Goal: Task Accomplishment & Management: Complete application form

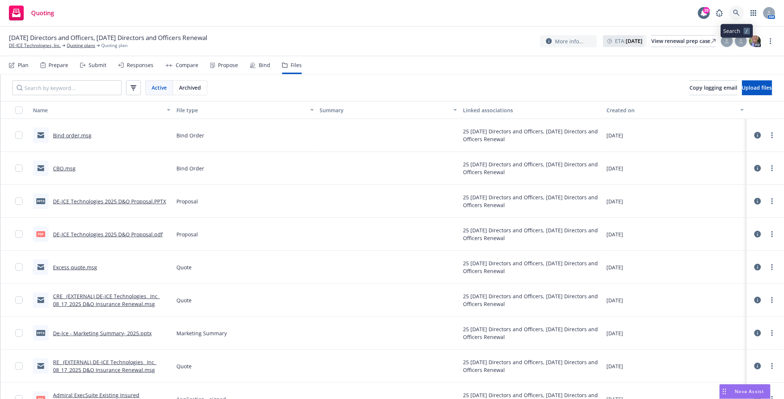
click at [740, 13] on link at bounding box center [736, 13] width 15 height 15
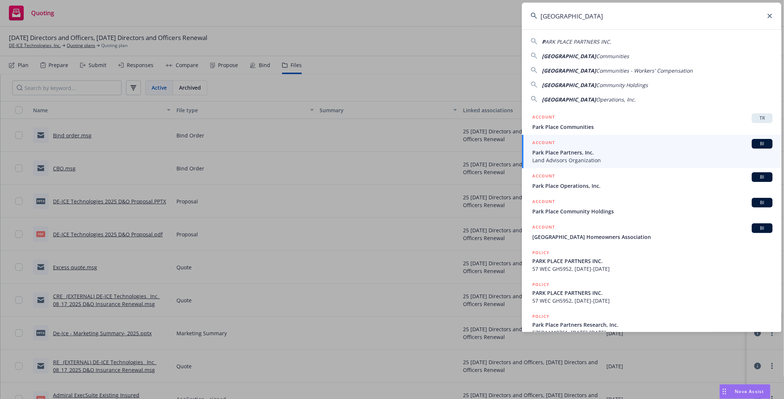
type input "Park Place"
click at [563, 151] on span "Park Place Partners, Inc." at bounding box center [652, 153] width 240 height 8
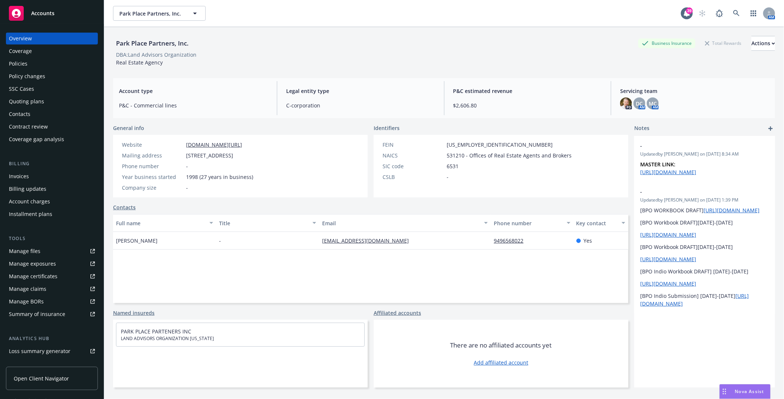
click at [36, 99] on div "Quoting plans" at bounding box center [26, 102] width 35 height 12
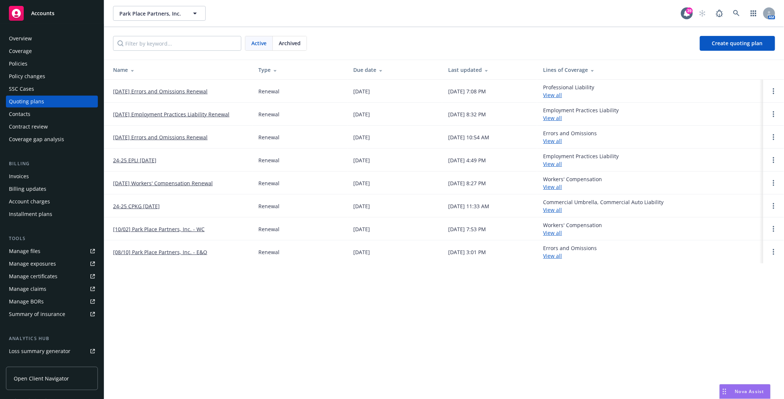
click at [152, 114] on link "[DATE] Employment Practices Liability Renewal" at bounding box center [171, 114] width 116 height 8
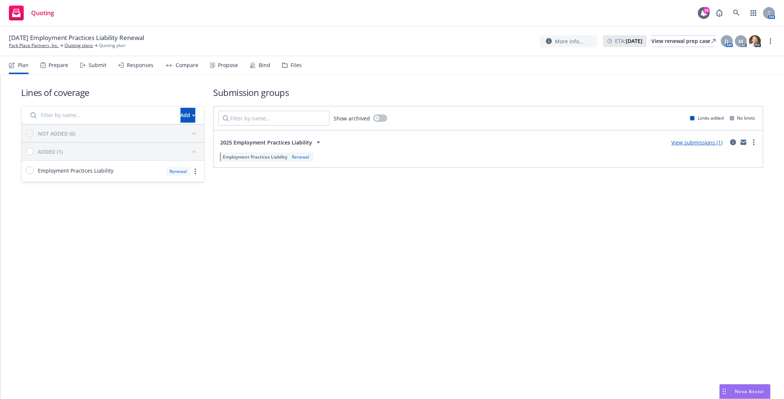
click at [287, 65] on div "Files" at bounding box center [292, 65] width 20 height 18
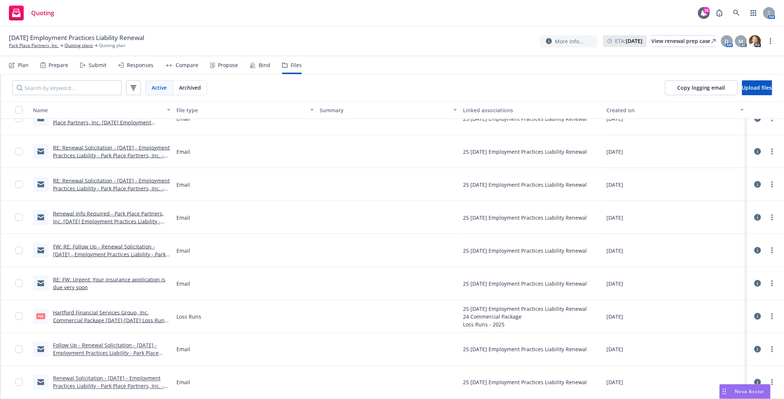
scroll to position [391, 0]
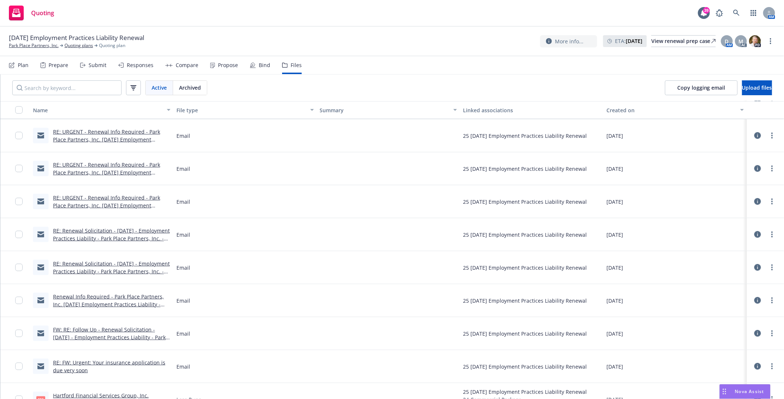
click at [110, 204] on link "RE: URGENT - Renewal Info Required - Park Place Partners, Inc. [DATE] Employmen…" at bounding box center [106, 205] width 107 height 23
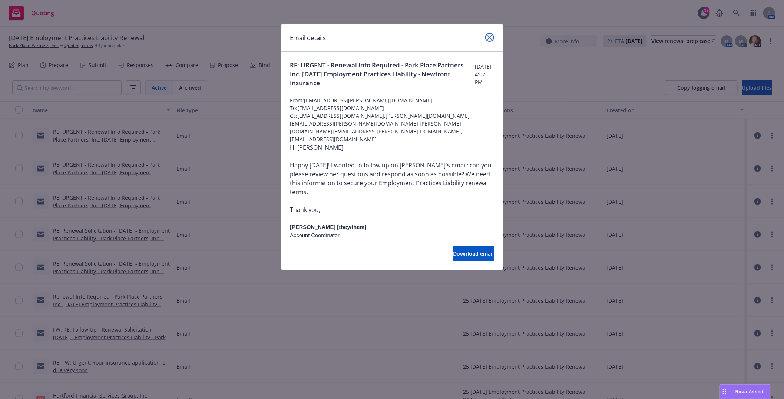
click at [490, 37] on icon "close" at bounding box center [489, 37] width 4 height 4
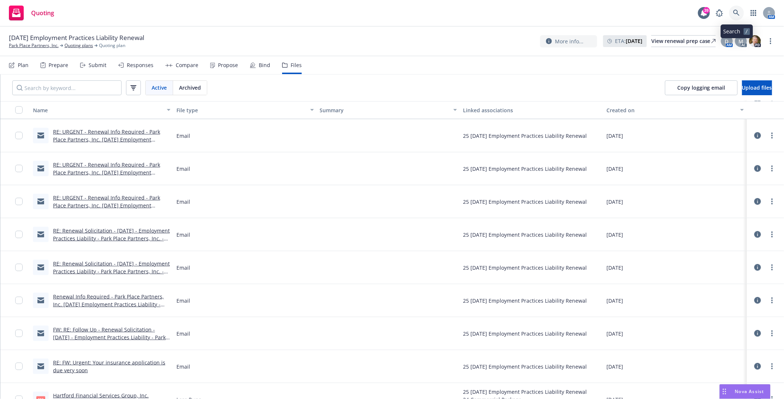
click at [735, 11] on icon at bounding box center [736, 13] width 7 height 7
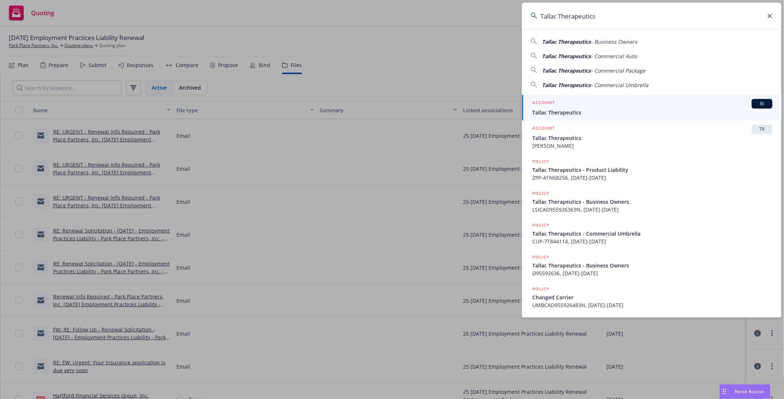
type input "Tallac Therapeutics"
click at [558, 103] on div "ACCOUNT BI" at bounding box center [652, 104] width 240 height 10
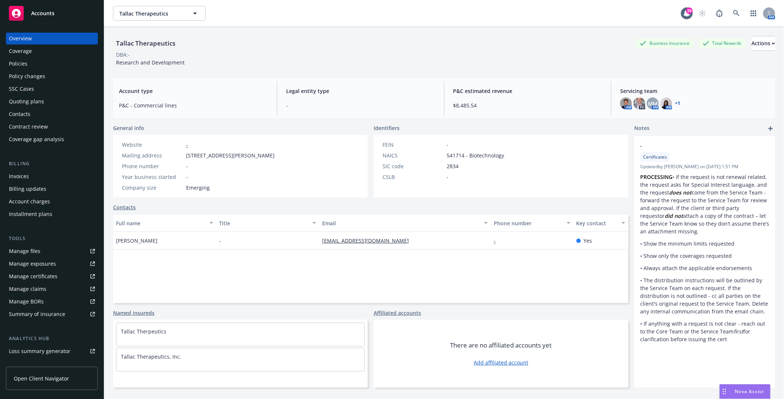
click at [23, 77] on div "Policy changes" at bounding box center [27, 76] width 36 height 12
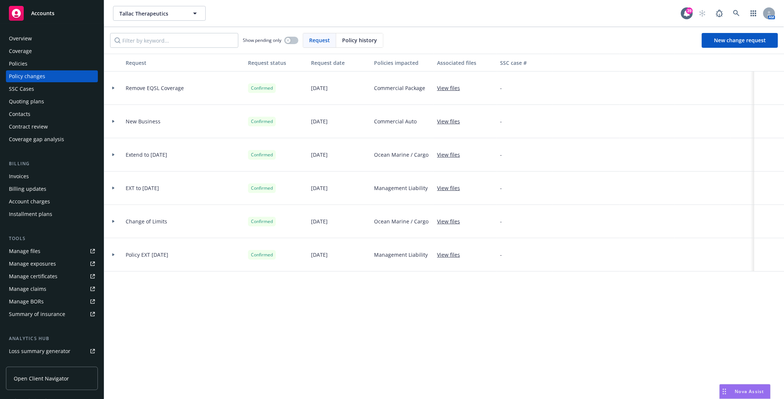
click at [32, 60] on div "Policies" at bounding box center [52, 64] width 86 height 12
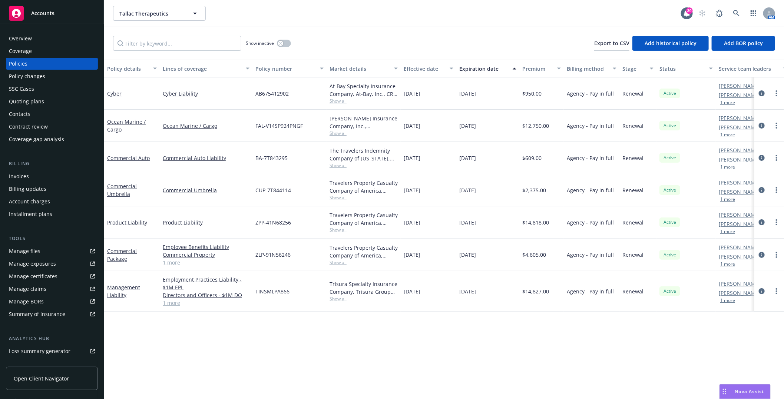
click at [31, 77] on div "Policy changes" at bounding box center [27, 76] width 36 height 12
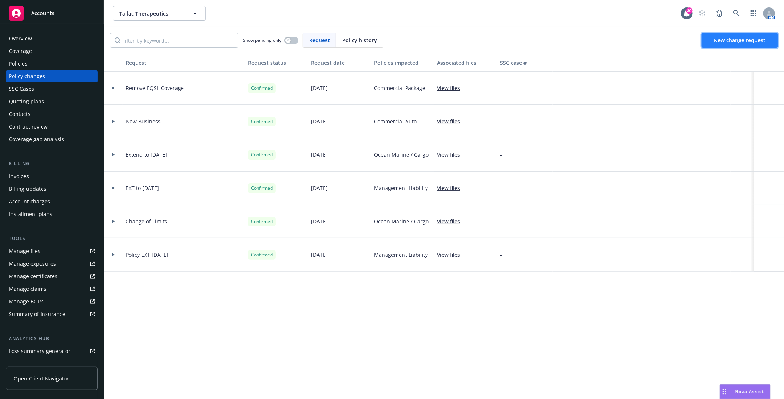
click at [738, 36] on link "New change request" at bounding box center [740, 40] width 76 height 15
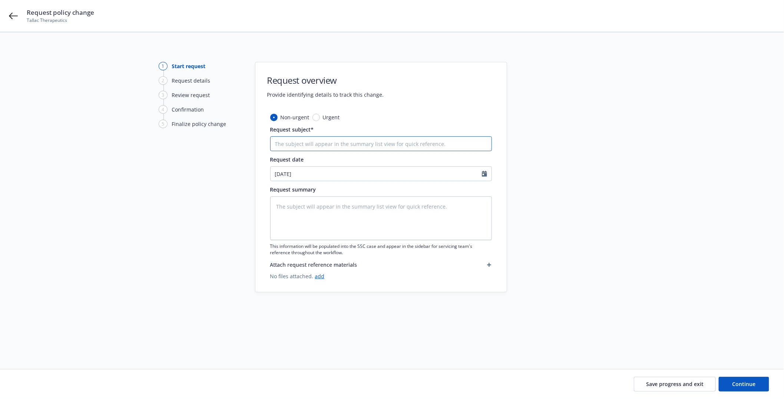
click at [298, 146] on input "Request subject*" at bounding box center [381, 143] width 222 height 15
type textarea "x"
type input "M"
type textarea "x"
type input "ML"
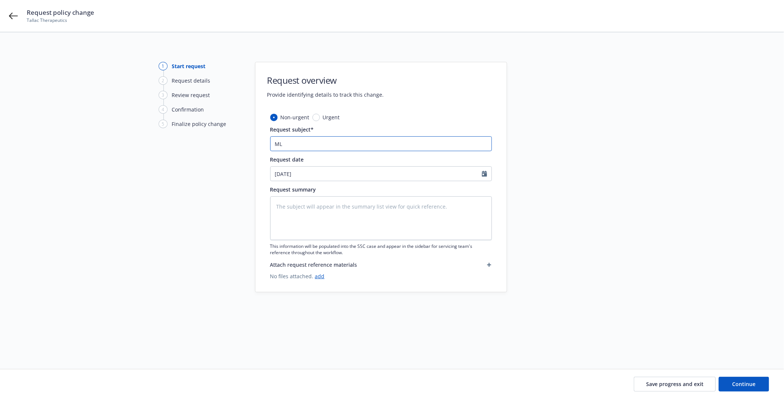
type textarea "x"
type input "ML"
click at [320, 142] on input "ML" at bounding box center [381, 143] width 222 height 15
type textarea "x"
type input "ML 6"
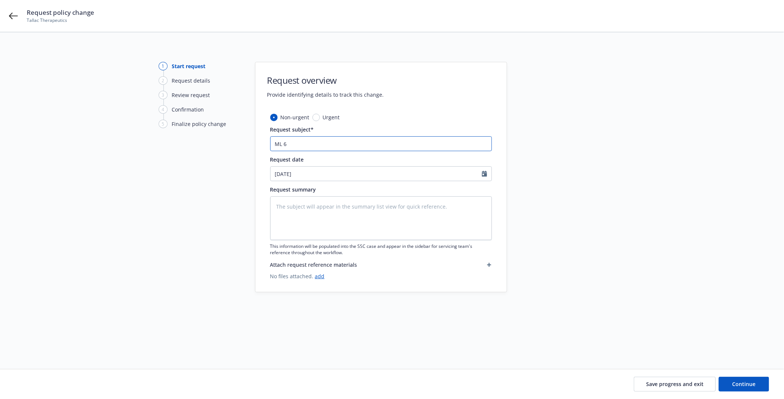
type textarea "x"
type input "ML 6"
type textarea "x"
type input "ML 6 Y"
type textarea "x"
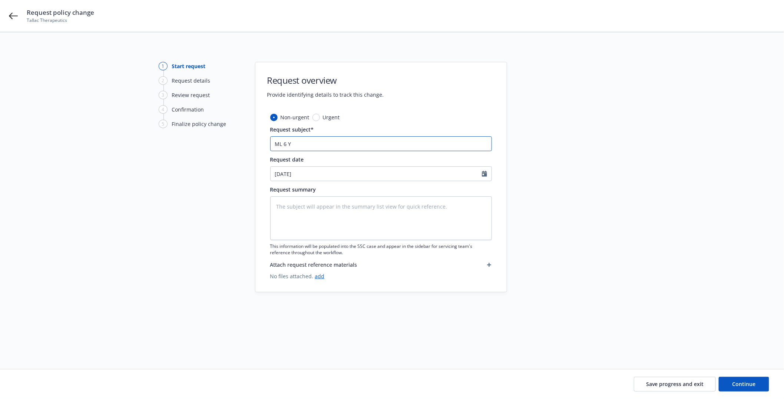
type input "ML 6 Ye"
type textarea "x"
type input "ML 6 Yea"
type textarea "x"
type input "ML 6 Year"
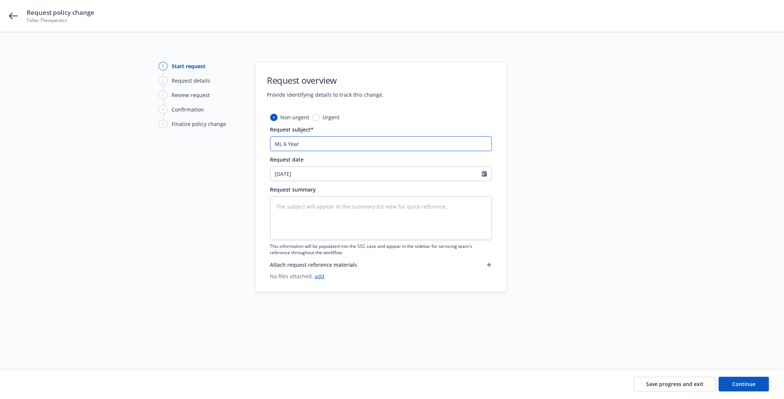
type textarea "x"
type input "ML 6 Year"
type textarea "x"
type input "ML 6 Year P"
type textarea "x"
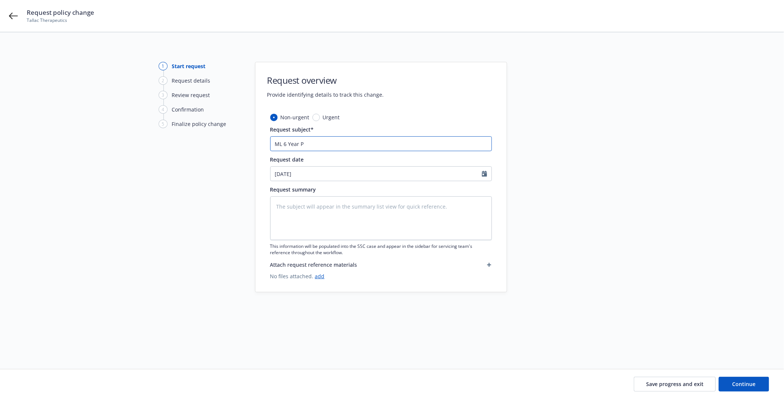
type input "ML 6 Year Pr"
type textarea "x"
type input "ML 6 Year Pre"
type textarea "x"
type input "ML 6 Year Prel"
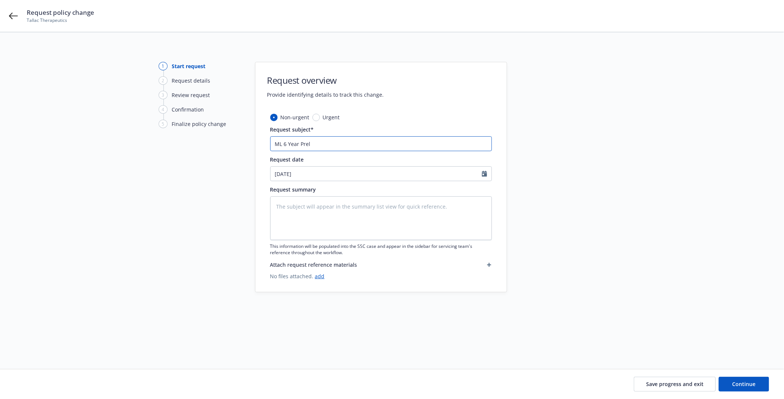
type textarea "x"
type input "ML 6 Year Preli"
type textarea "x"
type input "ML 6 Year Prelim"
type textarea "x"
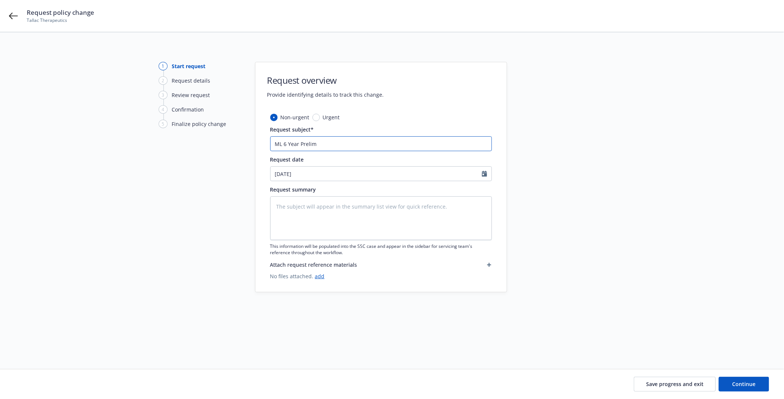
type input "ML 6 Year Prelimi"
type textarea "x"
type input "ML 6 Year Prelimin"
type textarea "x"
type input "ML 6 Year Prelimina"
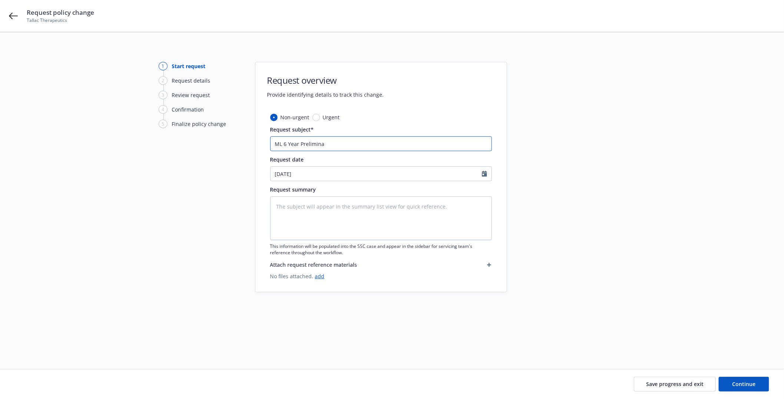
type textarea "x"
type input "ML 6 Year Preliminar"
type textarea "x"
type input "ML 6 Year Preliminary"
type textarea "x"
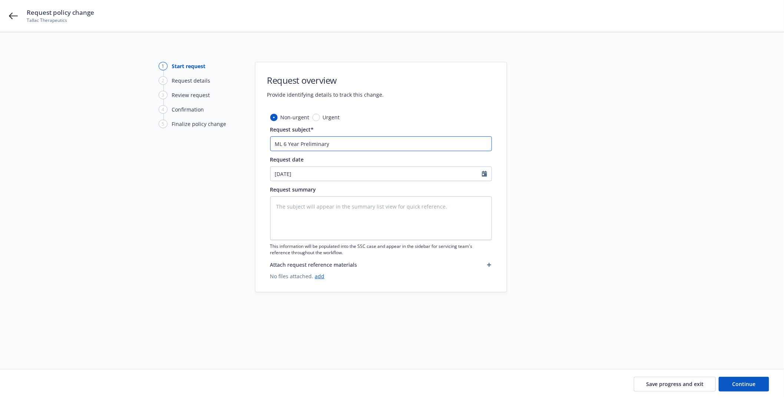
type input "ML 6 Year Preliminary"
click at [280, 145] on input "ML 6 Year Preliminary" at bounding box center [381, 143] width 222 height 15
type textarea "x"
type input "MaL 6 Year Preliminary"
type textarea "x"
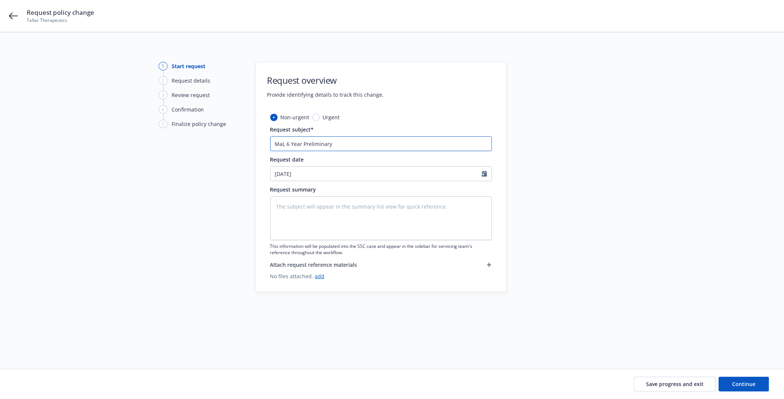
type input "ManL 6 Year Preliminary"
type textarea "x"
type input "ManaL 6 Year Preliminary"
type textarea "x"
type input "ManagL 6 Year Preliminary"
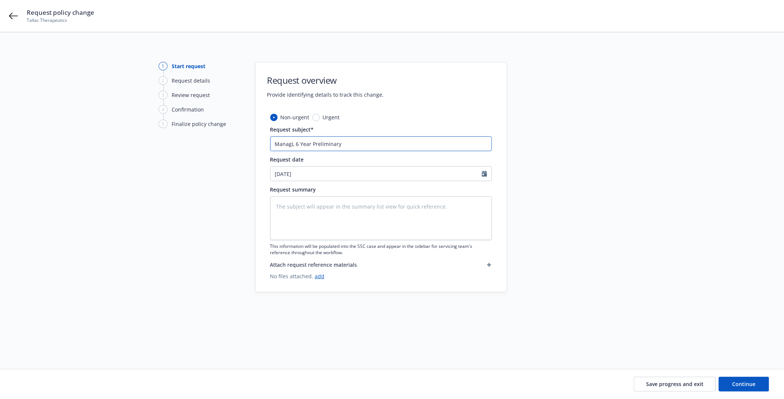
type textarea "x"
type input "ManageL 6 Year Preliminary"
type textarea "x"
type input "ManagemL 6 Year Preliminary"
type textarea "x"
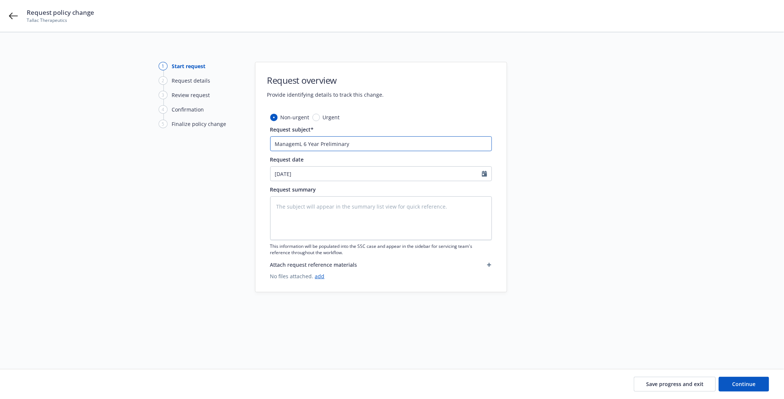
type input "ManagemeL 6 Year Preliminary"
type textarea "x"
type input "ManagemenL 6 Year Preliminary"
type textarea "x"
type input "ManagementL 6 Year Preliminary"
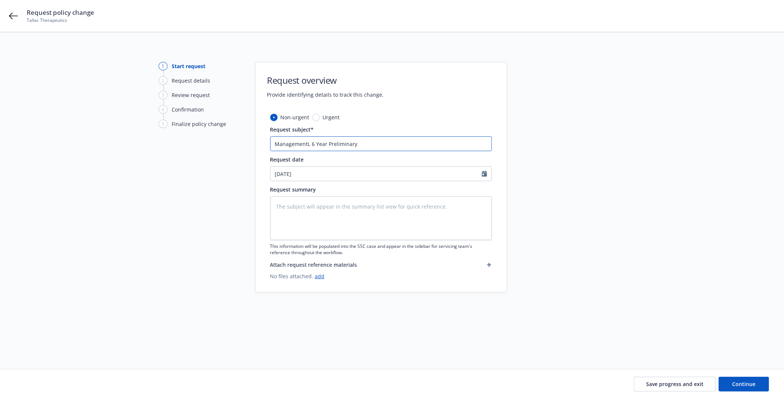
type textarea "x"
type input "Management L 6 Year Preliminary"
type textarea "x"
type input "Management LL 6 Year Preliminary"
type textarea "x"
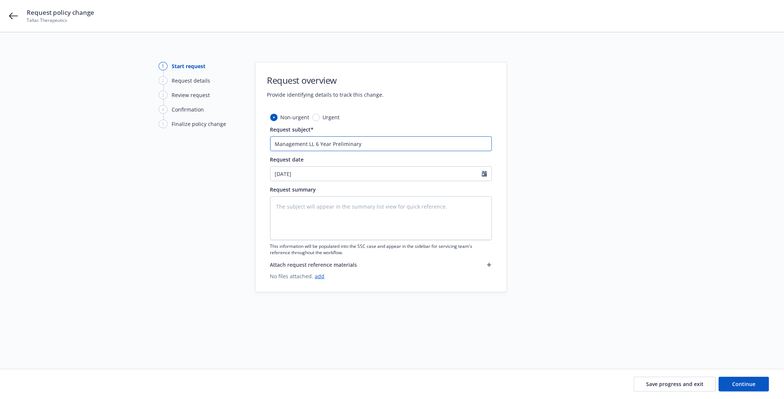
type input "Management LiL 6 Year Preliminary"
type textarea "x"
type input "Management LiaL 6 Year Preliminary"
type textarea "x"
type input "Management LiabL 6 Year Preliminary"
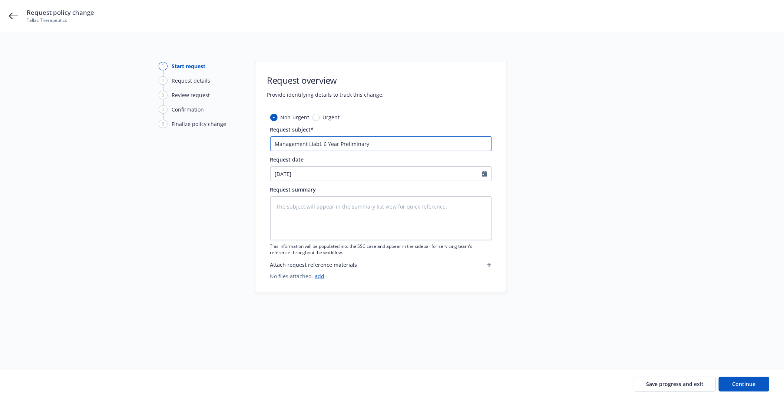
type textarea "x"
type input "Management LiabiL 6 Year Preliminary"
type textarea "x"
type input "Management LiabilL 6 Year Preliminary"
type textarea "x"
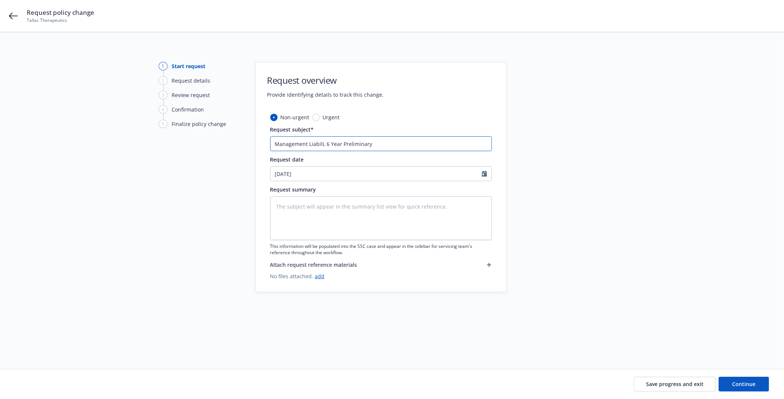
type input "Management LiabiliL 6 Year Preliminary"
type textarea "x"
type input "Management LiabilitL 6 Year Preliminary"
type textarea "x"
type input "Management LiabilityL 6 Year Preliminary"
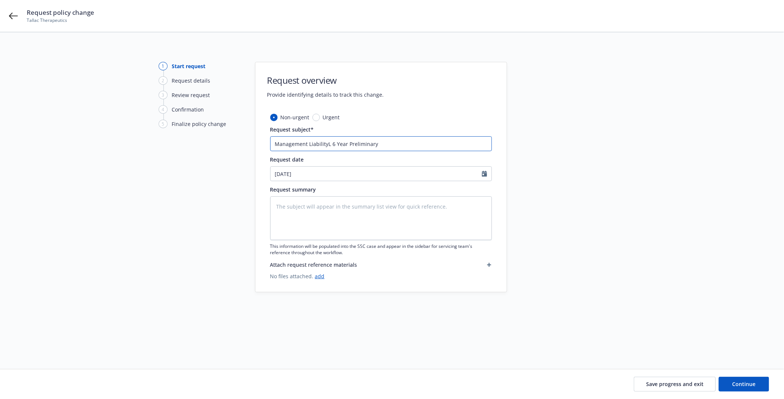
type textarea "x"
type input "Management Liability 6 Year Preliminary"
click at [383, 143] on input "Management Liability 6 Year Preliminary" at bounding box center [381, 143] width 222 height 15
type textarea "x"
type input "Management Liability 6 Year Preliminary T"
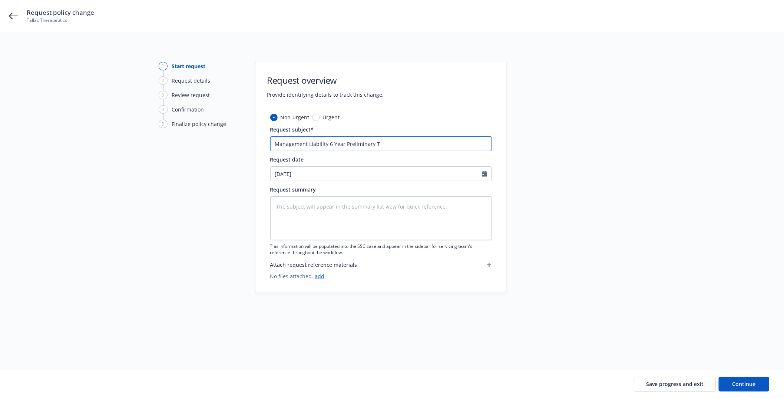
type textarea "x"
type input "Management Liability 6 Year Preliminary Ti"
type textarea "x"
type input "Management Liability 6 Year Preliminary Tia"
type textarea "x"
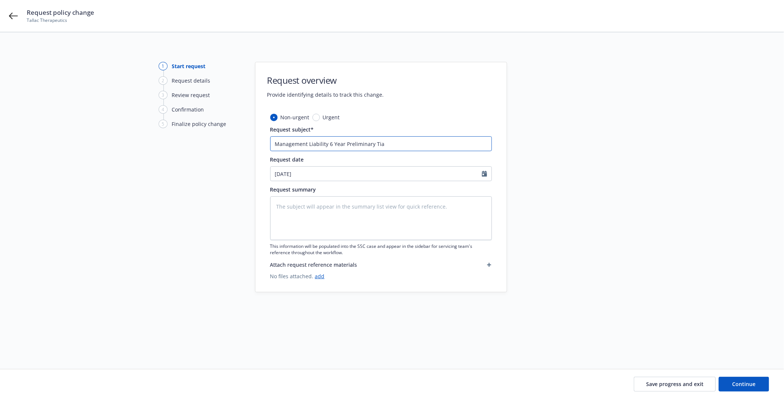
type input "Management Liability 6 Year Preliminary Tial"
type textarea "x"
type input "Management Liability 6 Year Preliminary Tial"
type textarea "x"
type input "Management Liability 6 Year Preliminary Tial"
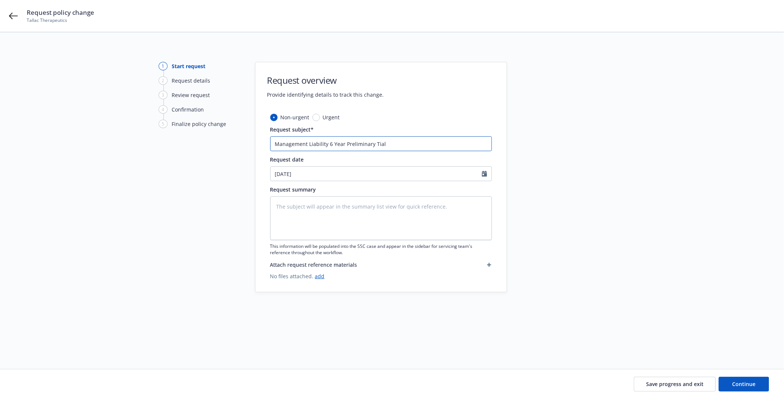
type textarea "x"
type input "Management Liability 6 Year Preliminary Tia"
type textarea "x"
type input "Management Liability 6 Year Preliminary Ti"
type textarea "x"
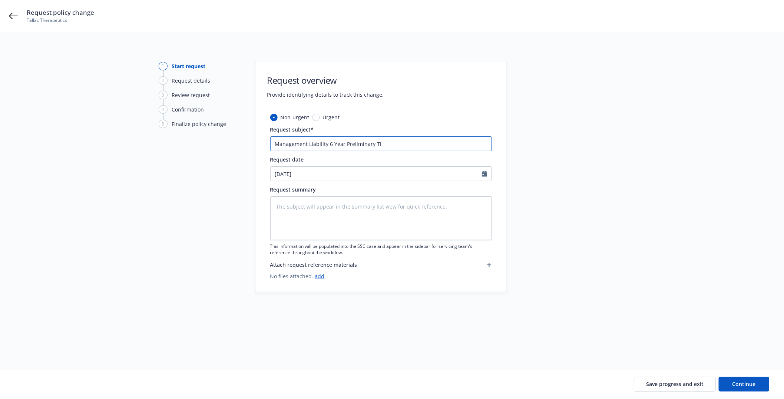
type input "Management Liability 6 Year Preliminary T"
type textarea "x"
type input "Management Liability 6 Year Preliminary"
type textarea "x"
type input "Management Liability 6 Year Preliminary"
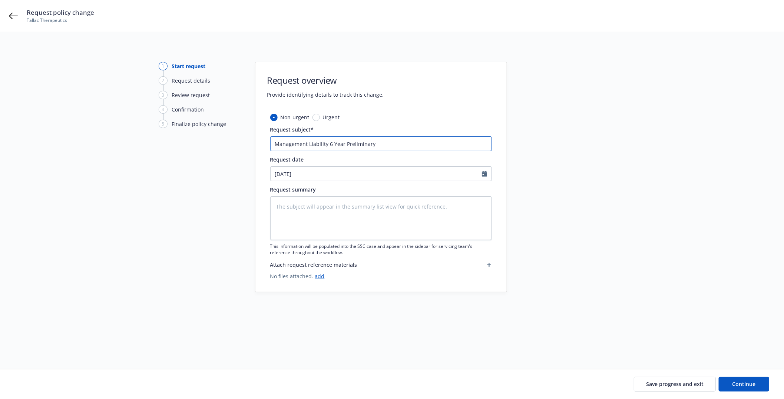
type textarea "x"
type input "Management Liability 6 Year Preliminar"
type textarea "x"
type input "Management Liability 6 Year Prelimina"
type textarea "x"
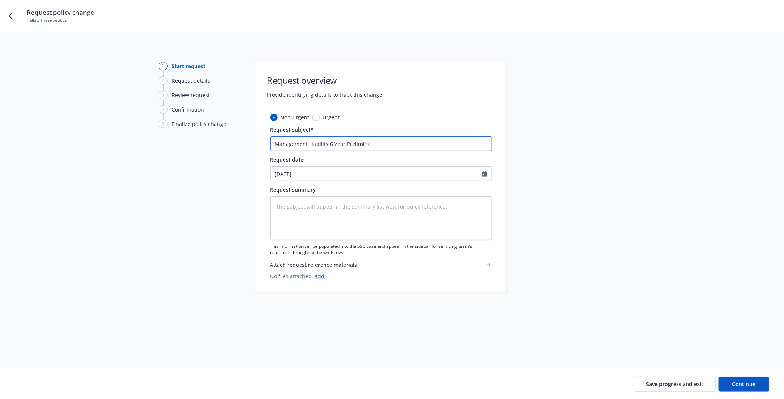
type input "Management Liability 6 Year Prelimin"
type textarea "x"
type input "Management Liability 6 Year Prelimi"
type textarea "x"
type input "Management Liability 6 Year Prelim"
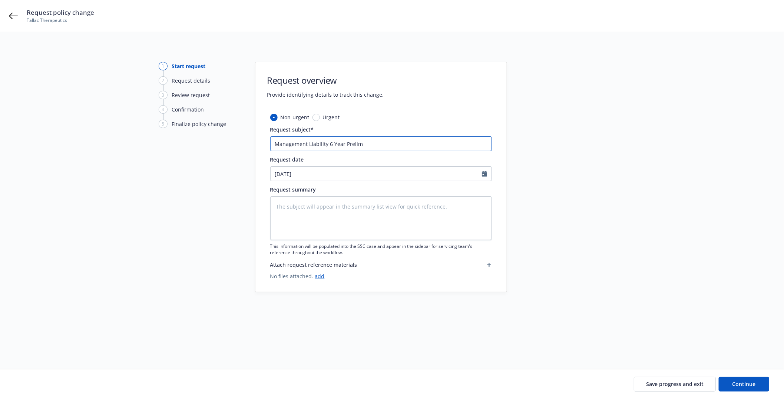
type textarea "x"
type input "Management Liability 6 Year Preli"
type textarea "x"
type input "Management Liability 6 Year Prel"
type textarea "x"
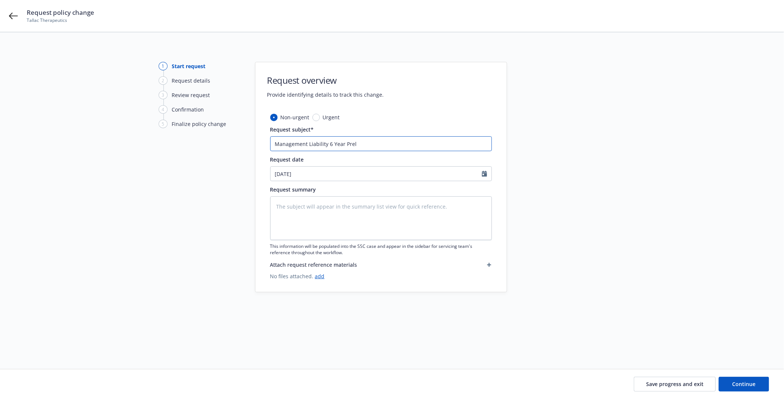
type input "Management Liability 6 Year Pre"
type textarea "x"
type input "Management Liability 6 Year Pr"
type textarea "x"
type input "Management Liability 6 Year P"
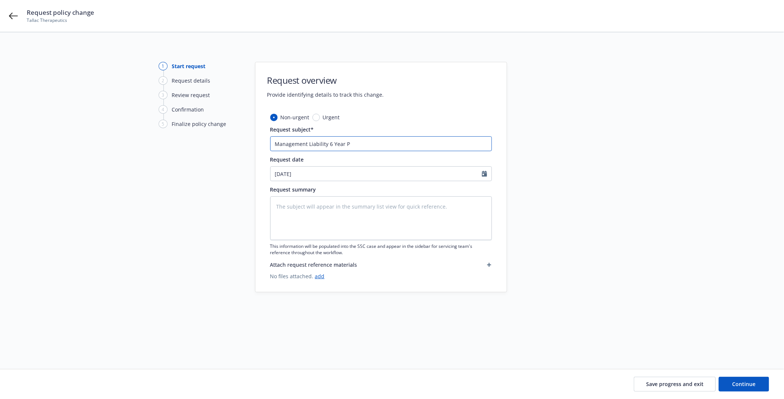
type textarea "x"
type input "Management Liability 6 Year"
type textarea "x"
type input "Management Liability 6 Year T"
type textarea "x"
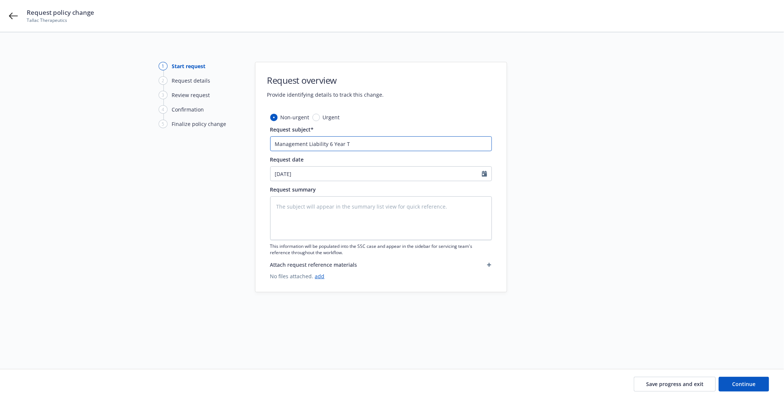
type input "Management Liability 6 Year Ta"
type textarea "x"
type input "Management Liability 6 Year Tai"
type textarea "x"
drag, startPoint x: 380, startPoint y: 138, endPoint x: 171, endPoint y: 165, distance: 210.4
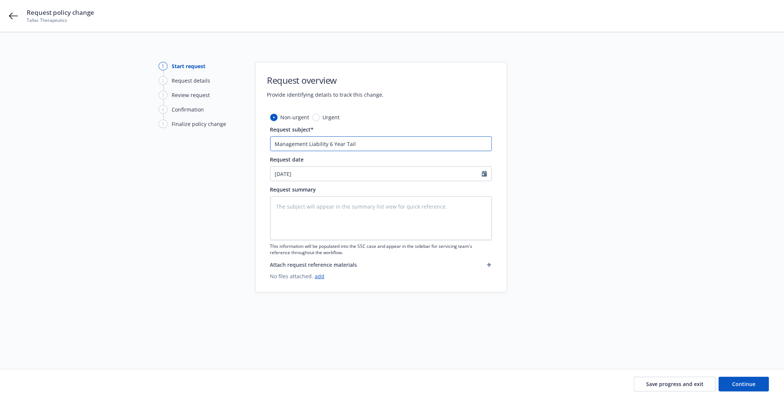
click at [171, 165] on div "1 Start request 2 Request details 3 Review request 4 Confirmation 5 Finalize po…" at bounding box center [392, 192] width 766 height 260
type input "Management Liability 6 Year Tail"
click at [308, 210] on textarea at bounding box center [381, 218] width 222 height 44
paste textarea "Management Liability 6 Year Tail"
type textarea "x"
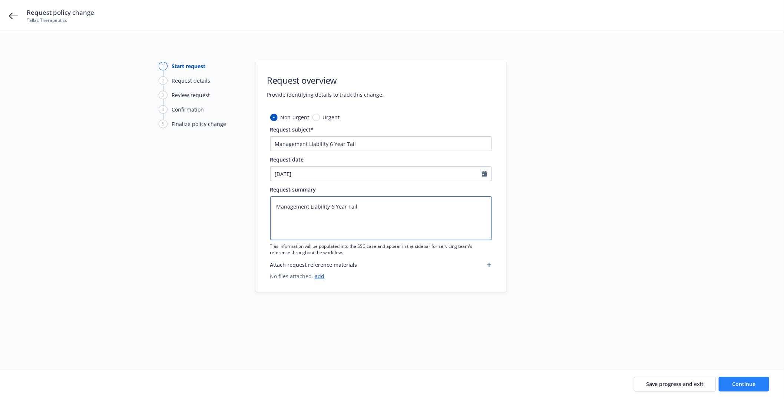
type textarea "Management Liability 6 Year Tail"
click at [758, 384] on button "Continue" at bounding box center [744, 384] width 50 height 15
type textarea "x"
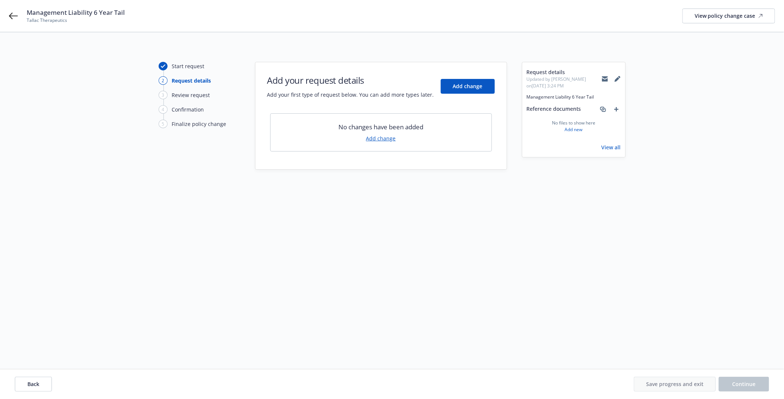
click at [375, 141] on link "Add change" at bounding box center [381, 139] width 30 height 8
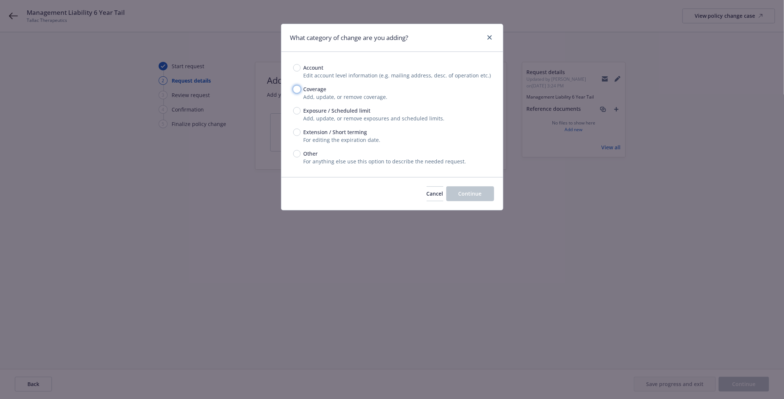
click at [294, 87] on input "Coverage" at bounding box center [296, 89] width 7 height 7
radio input "true"
click at [468, 196] on span "Continue" at bounding box center [469, 193] width 23 height 7
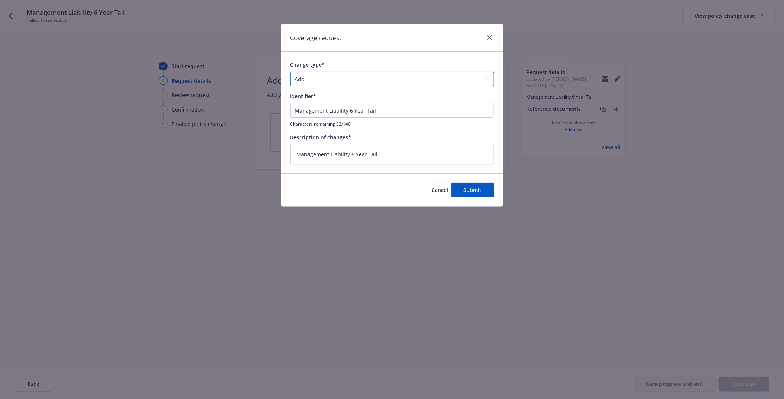
click at [320, 76] on select "Add Audit Change Remove" at bounding box center [392, 79] width 204 height 15
click at [290, 72] on select "Add Audit Change Remove" at bounding box center [392, 79] width 204 height 15
click at [472, 189] on span "Submit" at bounding box center [473, 189] width 18 height 7
type textarea "x"
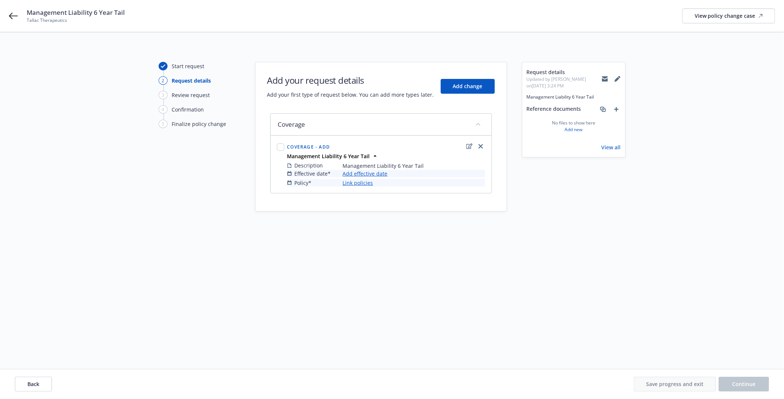
click at [357, 175] on link "Add effective date" at bounding box center [365, 174] width 45 height 8
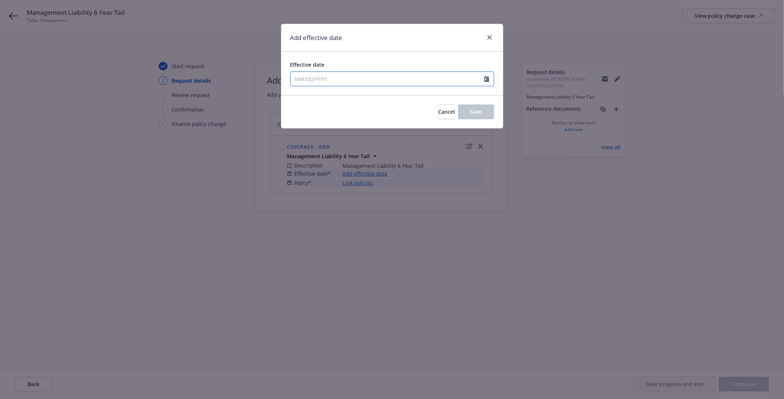
click at [326, 75] on input "Effective date" at bounding box center [387, 79] width 193 height 14
select select "8"
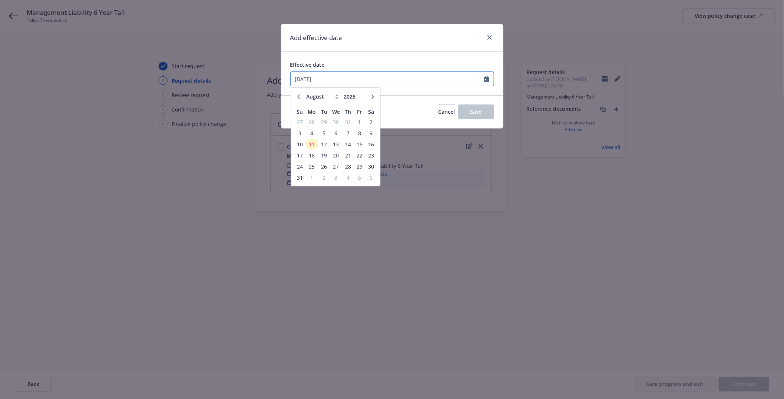
type input "08/16/2025"
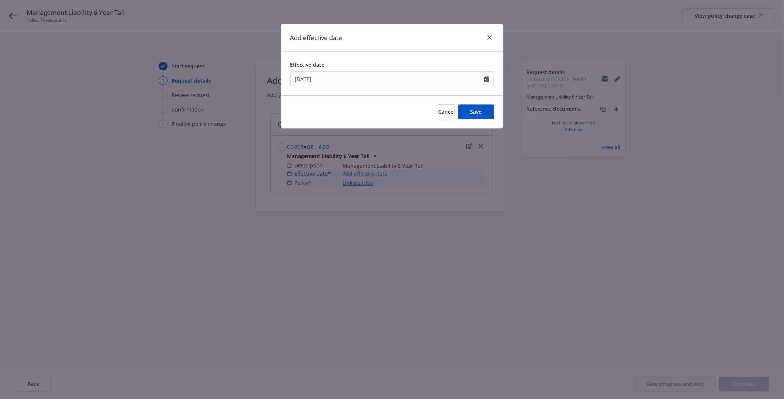
click at [418, 50] on div "Add effective date" at bounding box center [392, 38] width 222 height 28
click at [471, 112] on span "Save" at bounding box center [475, 111] width 11 height 7
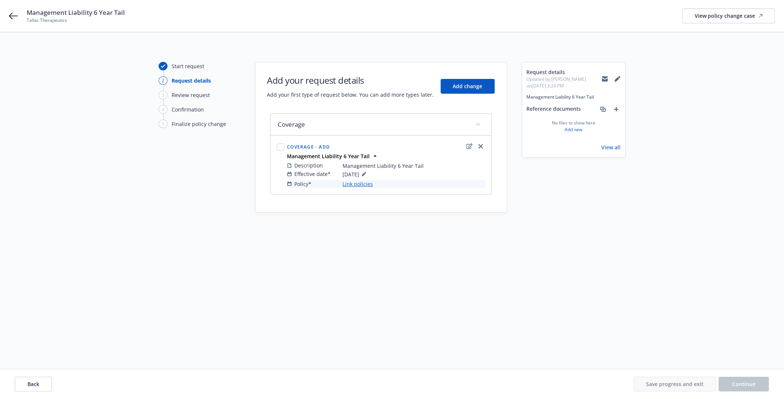
click at [361, 185] on link "Link policies" at bounding box center [358, 184] width 30 height 8
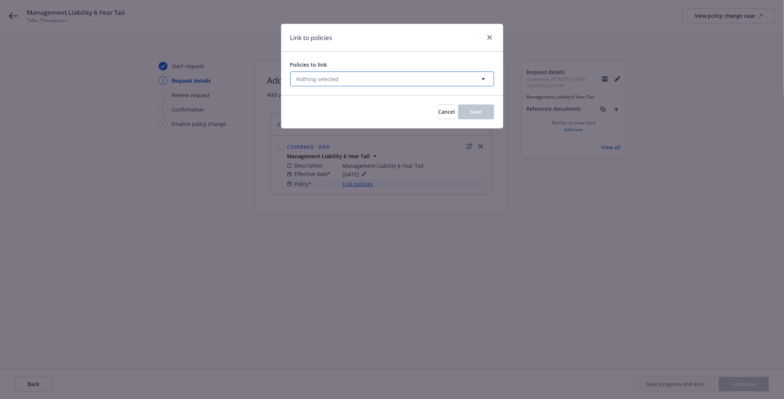
click at [484, 79] on icon "button" at bounding box center [483, 79] width 9 height 9
select select "ACTIVE"
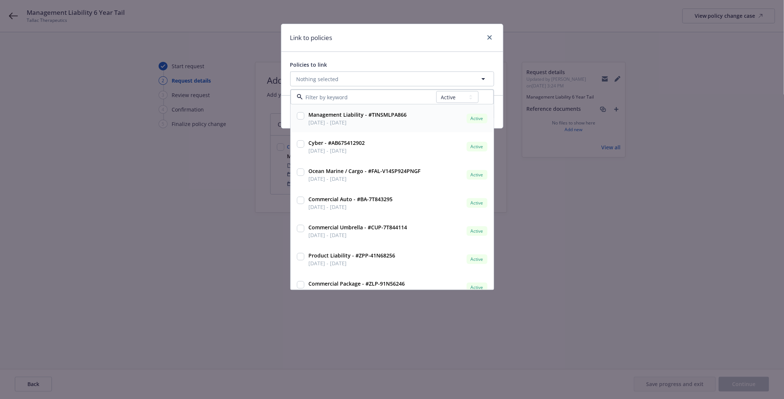
click at [301, 116] on input "checkbox" at bounding box center [300, 115] width 7 height 7
checkbox input "true"
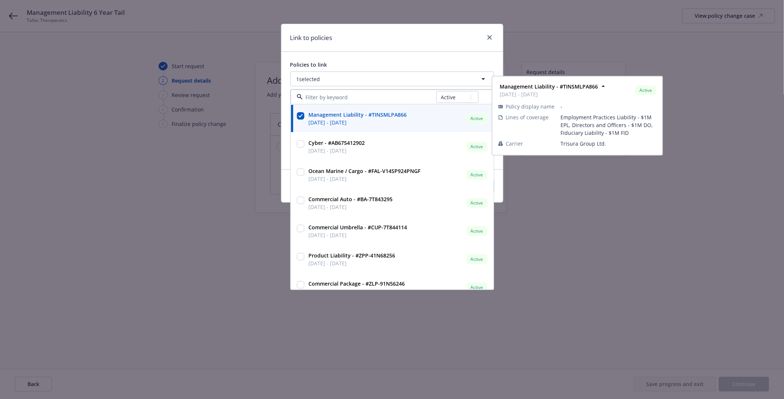
click at [415, 45] on div "Link to policies" at bounding box center [392, 38] width 222 height 28
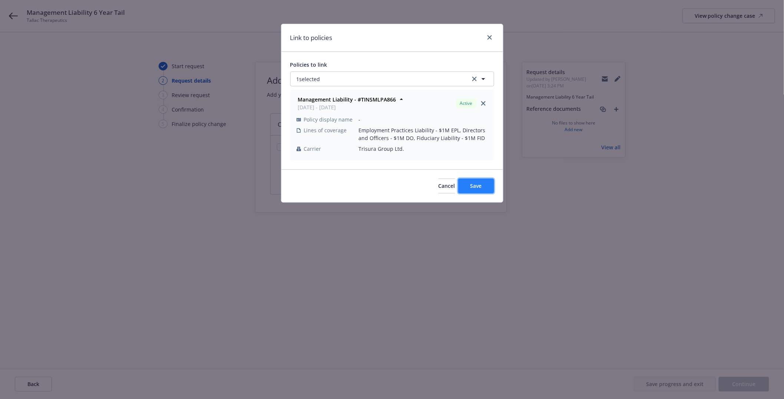
click at [481, 179] on button "Save" at bounding box center [476, 186] width 36 height 15
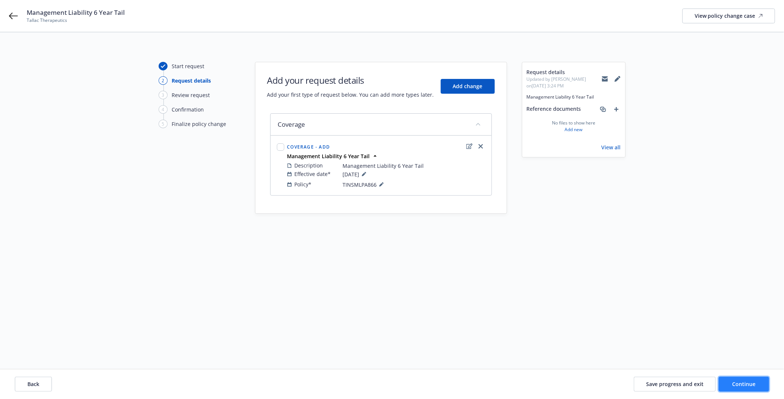
click at [757, 378] on button "Continue" at bounding box center [744, 384] width 50 height 15
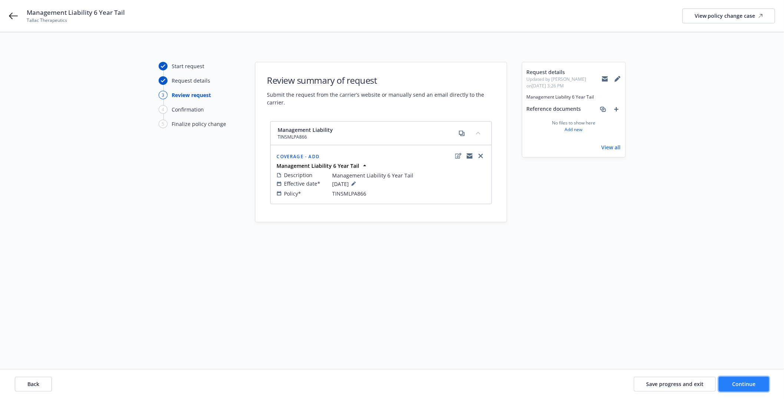
click at [742, 386] on span "Continue" at bounding box center [743, 384] width 23 height 7
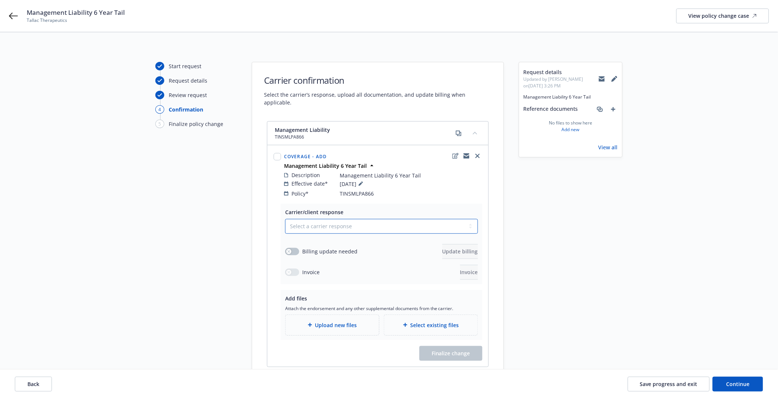
click at [298, 219] on select "Select a carrier response Accepted Accepted with revision No endorsement needed…" at bounding box center [381, 226] width 193 height 15
select select "ACCEPTED"
click at [285, 219] on select "Select a carrier response Accepted Accepted with revision No endorsement needed…" at bounding box center [381, 226] width 193 height 15
click at [288, 250] on icon "button" at bounding box center [288, 251] width 3 height 3
click at [442, 246] on button "Update billing" at bounding box center [460, 251] width 36 height 15
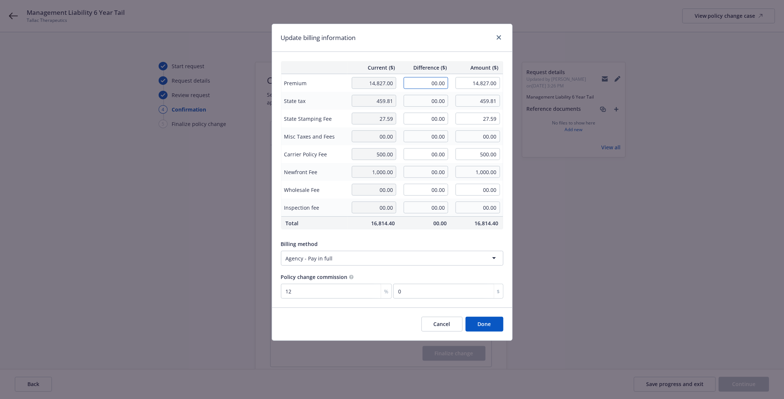
click at [430, 82] on input "00.00" at bounding box center [426, 83] width 44 height 12
type input "25,947.25"
type input "40,774.25"
type input "3113.67"
click at [429, 107] on td "00.00" at bounding box center [425, 101] width 52 height 18
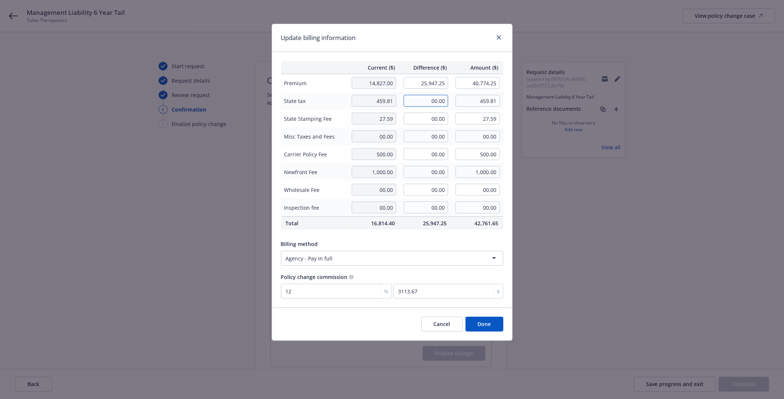
click at [427, 102] on input "00.00" at bounding box center [426, 101] width 44 height 12
click at [437, 102] on input "00.00" at bounding box center [426, 101] width 44 height 12
click at [386, 99] on tr "State tax 459.81 0778.42 459.81" at bounding box center [392, 101] width 222 height 18
type input "778.42"
type input "1,238.23"
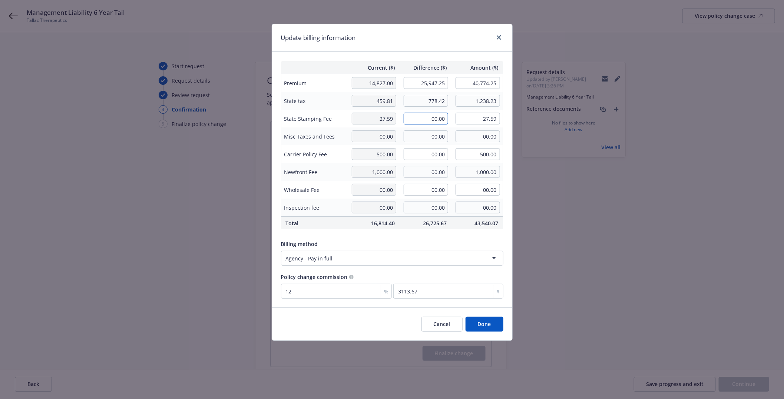
click at [423, 120] on input "00.00" at bounding box center [426, 119] width 44 height 12
type input "46.71"
type input "74.30"
click at [418, 138] on input "00.00" at bounding box center [426, 136] width 44 height 12
click at [479, 320] on button "Done" at bounding box center [485, 324] width 38 height 15
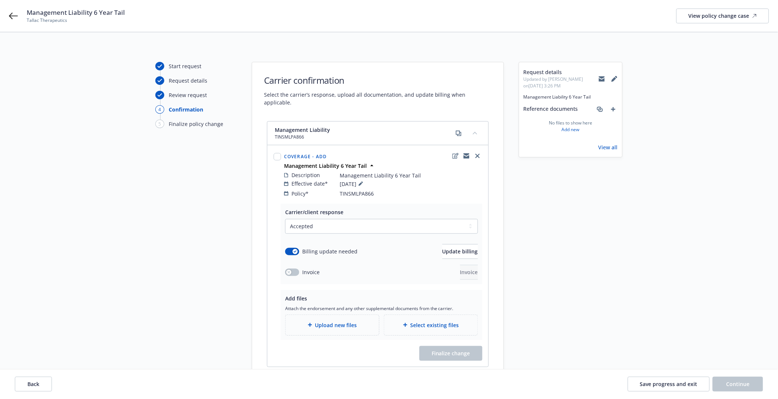
click at [356, 321] on span "Upload new files" at bounding box center [336, 325] width 42 height 8
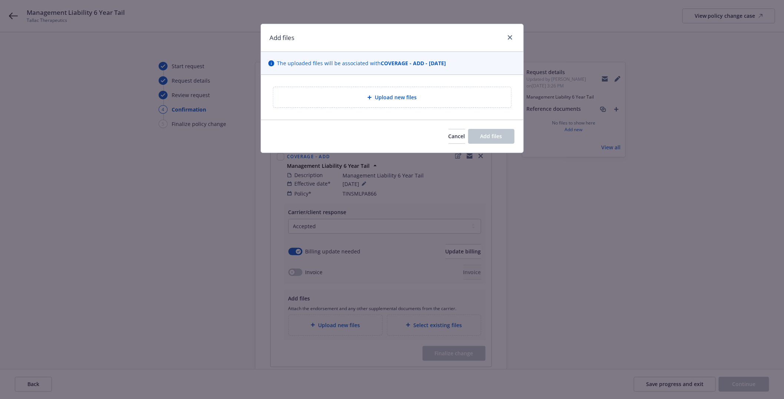
type textarea "x"
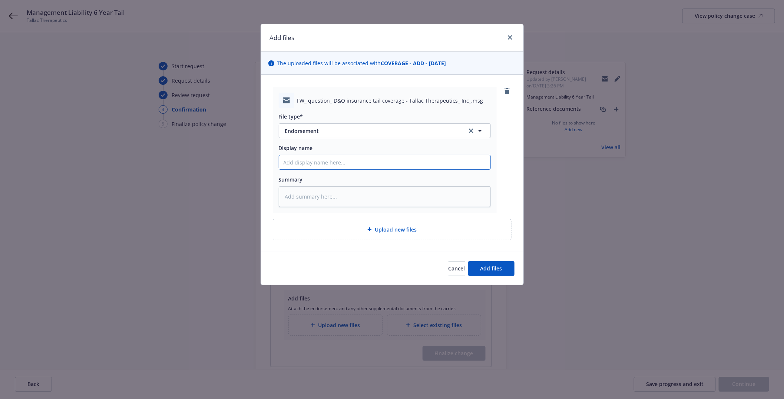
click at [323, 159] on input "Display name" at bounding box center [384, 162] width 211 height 14
click at [320, 132] on span "Endorsement" at bounding box center [371, 131] width 172 height 8
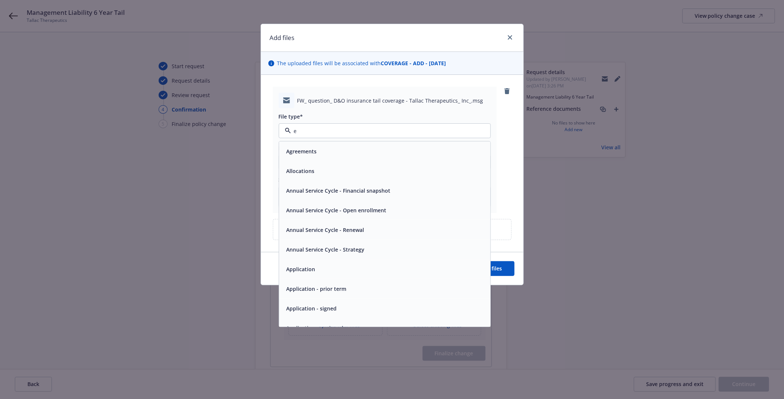
type input "em"
click at [306, 174] on div "Email" at bounding box center [385, 171] width 202 height 11
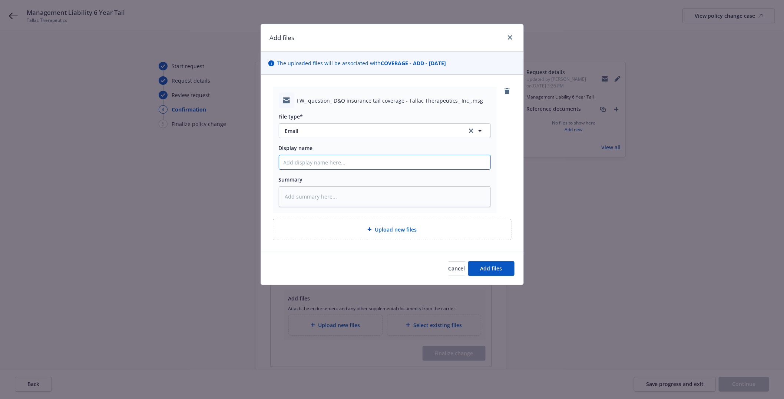
click at [302, 160] on input "Display name" at bounding box center [384, 162] width 211 height 14
type textarea "x"
type input "P"
type textarea "x"
type input "Pr"
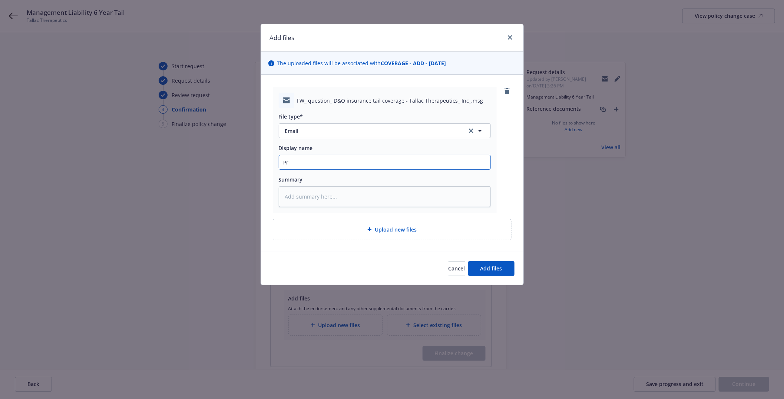
type textarea "x"
type input "Pre"
type textarea "x"
type input "Pre-"
type textarea "x"
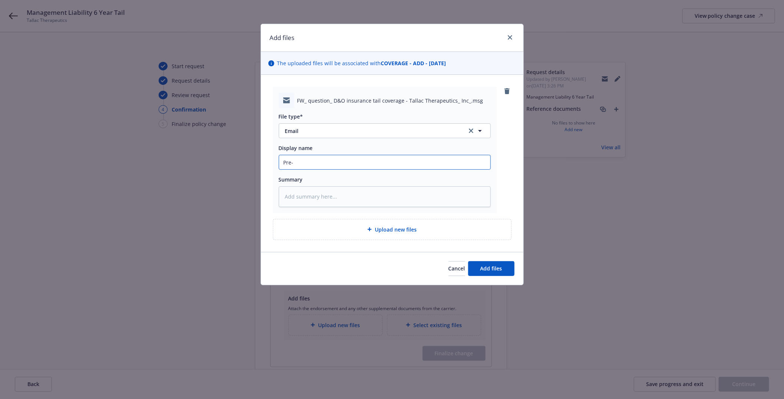
type input "Pre-b"
type textarea "x"
type input "Pre-bi"
type textarea "x"
type input "Pre-bil"
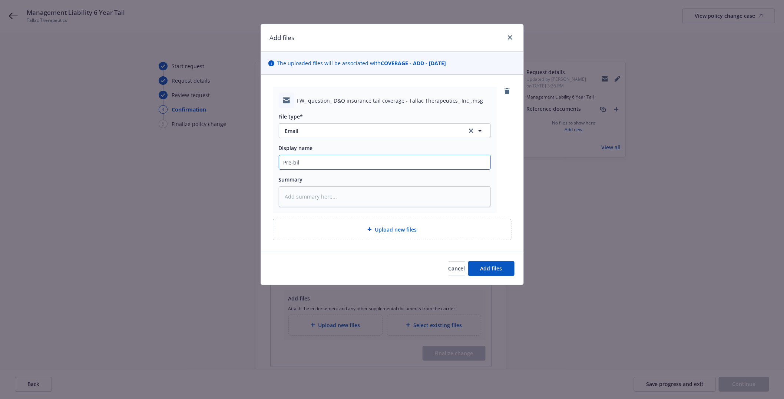
type textarea "x"
type input "Pre-bill"
type textarea "x"
type input "Pre-bill"
type textarea "x"
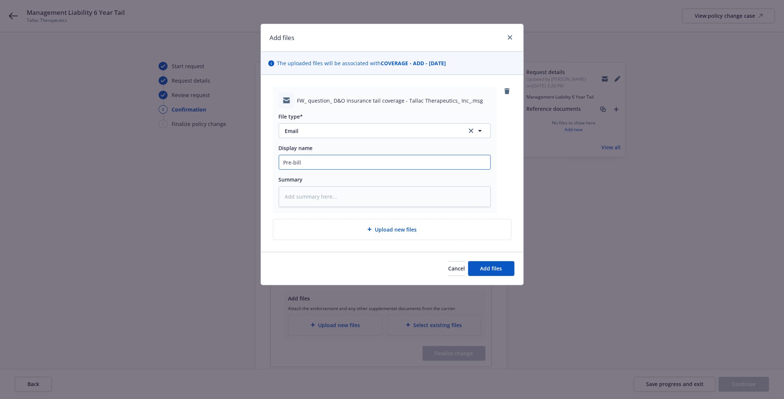
type input "Pre-bill t"
type textarea "x"
type input "Pre-bill ta"
type textarea "x"
type input "Pre-bill tai"
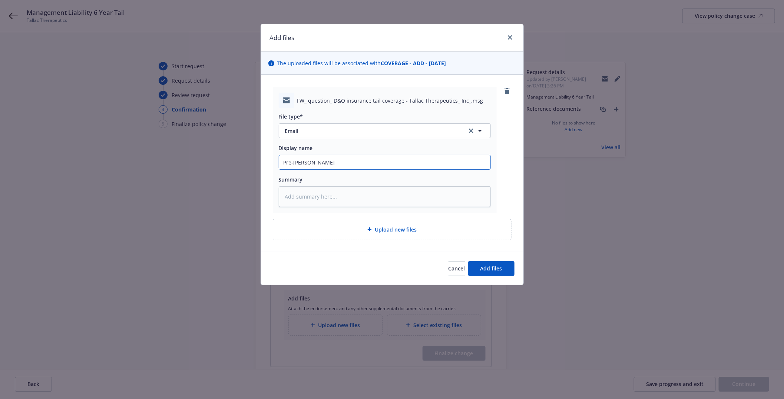
type textarea "x"
type input "Pre-bill tail"
type textarea "x"
type input "Pre-bill tail"
type textarea "x"
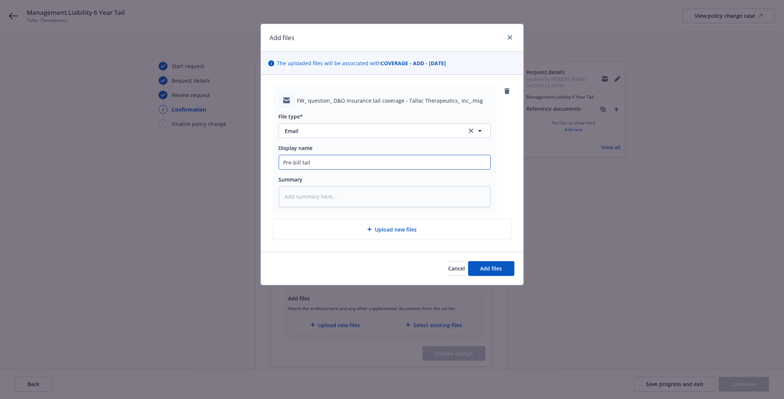
type input "Pre-bill tail r"
type textarea "x"
type input "Pre-bill tail re"
type textarea "x"
type input "Pre-bill tail req"
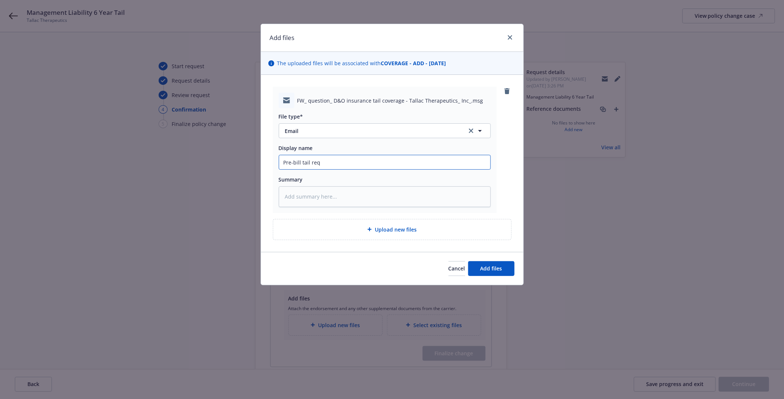
type textarea "x"
type input "Pre-bill tail requ"
type textarea "x"
type input "Pre-bill tail reque"
type textarea "x"
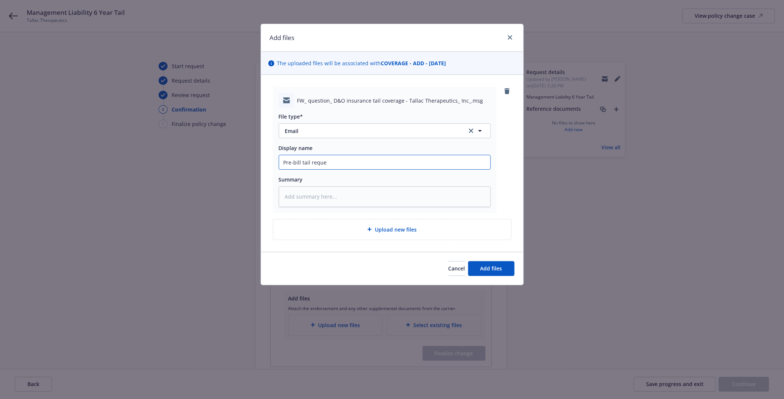
type input "Pre-bill tail reques"
type textarea "x"
type input "Pre-bill tail request"
click at [496, 268] on span "Add files" at bounding box center [491, 268] width 22 height 7
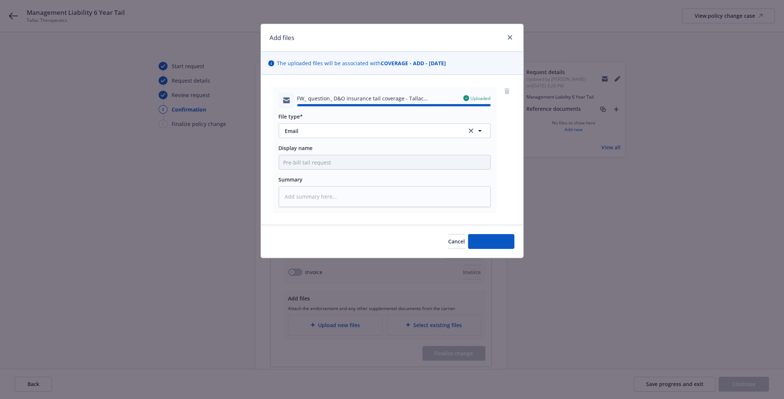
type textarea "x"
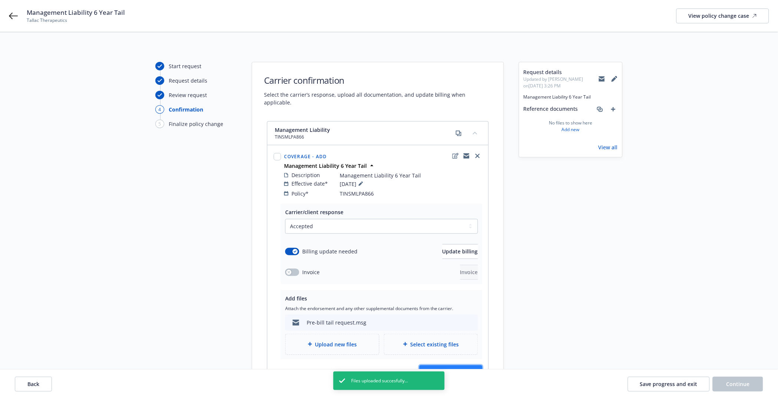
click at [466, 369] on span "Finalize change" at bounding box center [450, 372] width 39 height 7
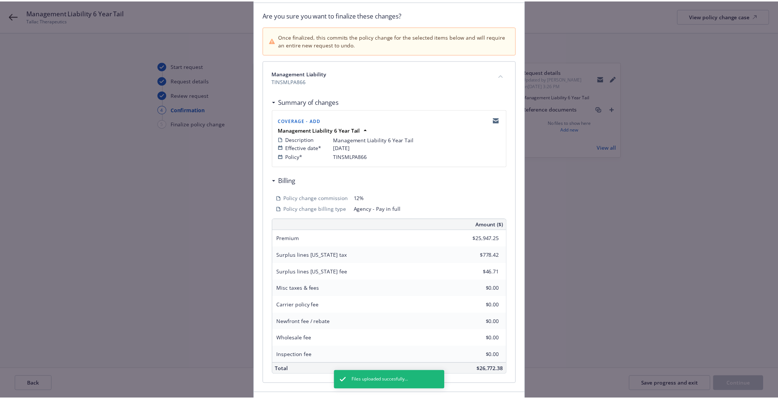
scroll to position [102, 0]
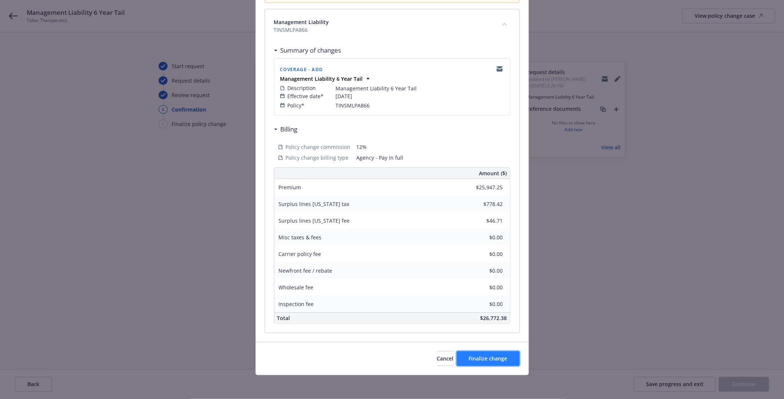
click at [496, 362] on span "Finalize change" at bounding box center [488, 358] width 39 height 7
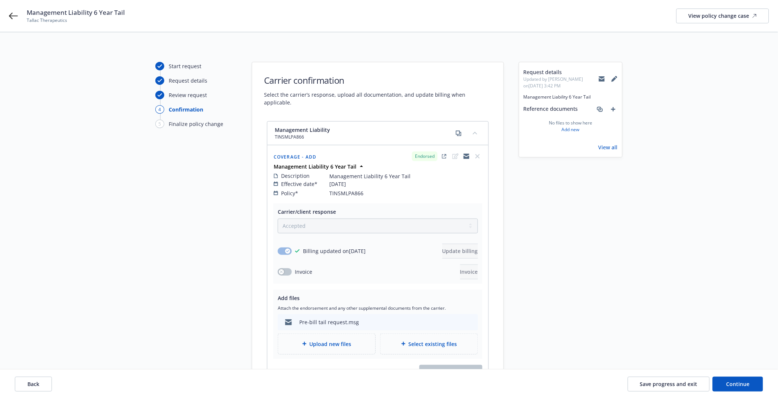
scroll to position [75, 0]
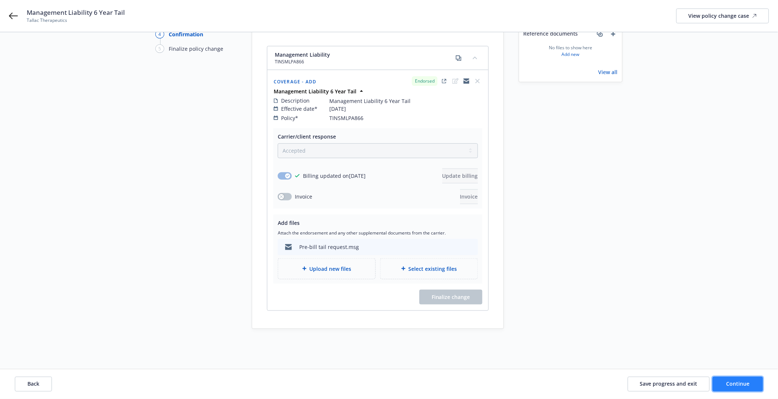
click at [730, 384] on span "Continue" at bounding box center [737, 384] width 23 height 7
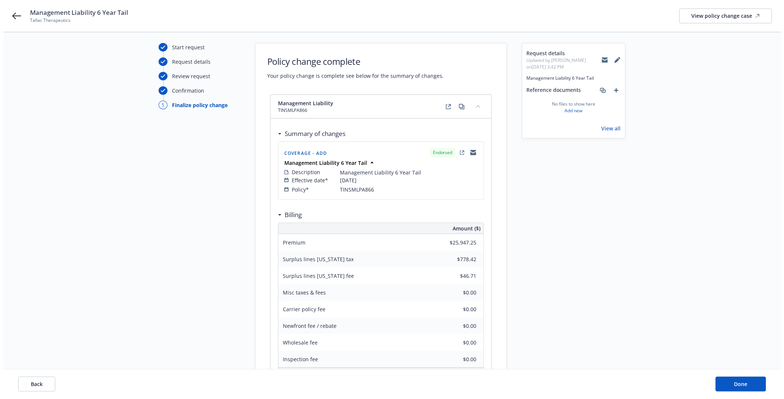
scroll to position [0, 0]
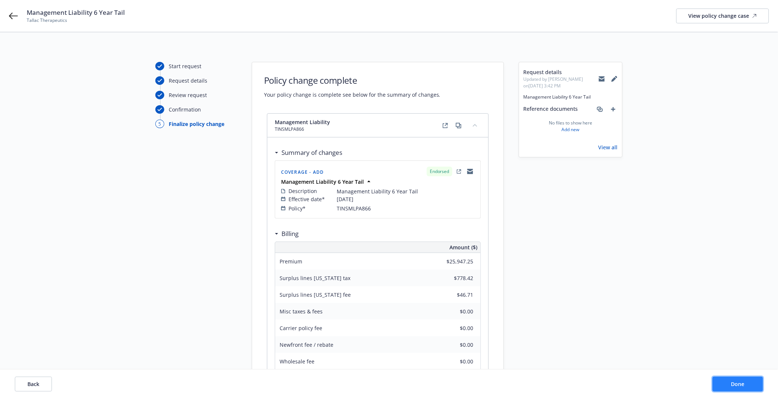
click at [739, 380] on button "Done" at bounding box center [737, 384] width 50 height 15
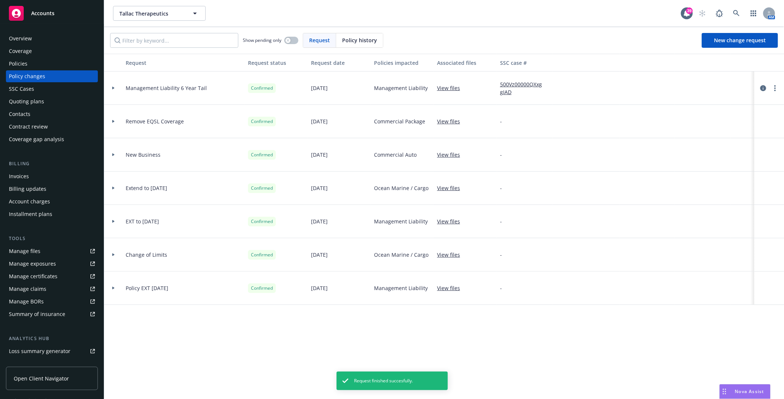
click at [26, 176] on div "Invoices" at bounding box center [19, 176] width 20 height 12
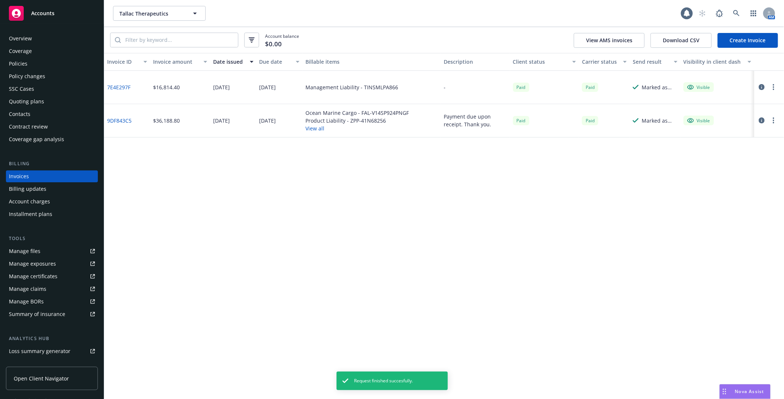
click at [753, 46] on link "Create Invoice" at bounding box center [748, 40] width 60 height 15
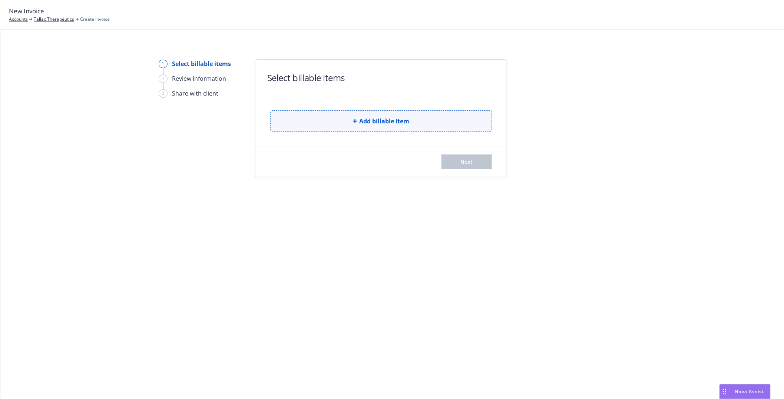
click at [361, 123] on span "Add billable item" at bounding box center [384, 121] width 50 height 9
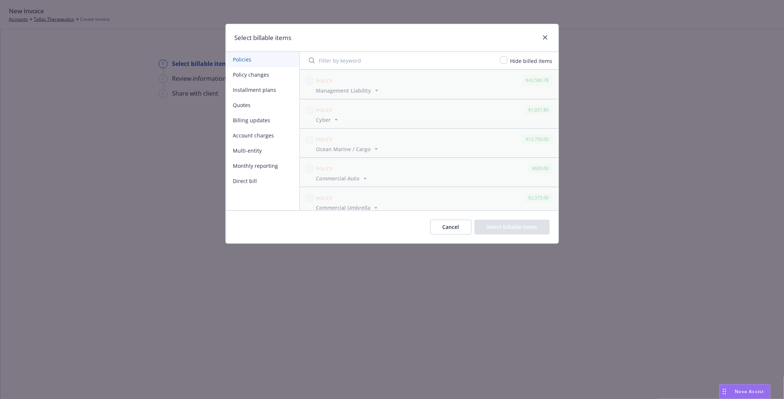
click at [252, 74] on button "Policy changes" at bounding box center [263, 74] width 74 height 15
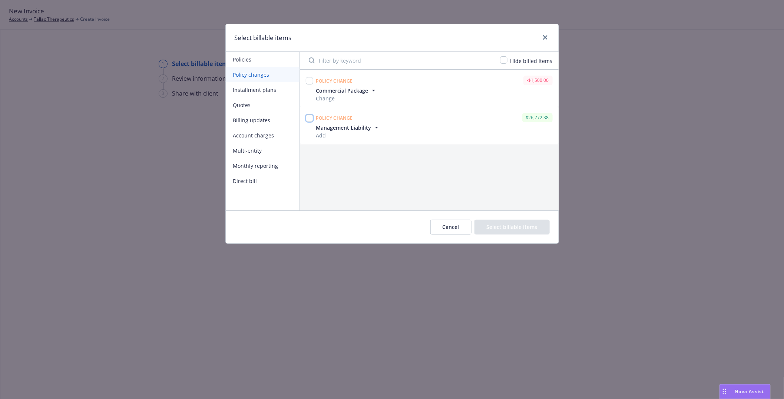
click at [309, 119] on input "checkbox" at bounding box center [309, 118] width 7 height 7
checkbox input "true"
click at [504, 222] on button "Select billable items" at bounding box center [511, 227] width 75 height 15
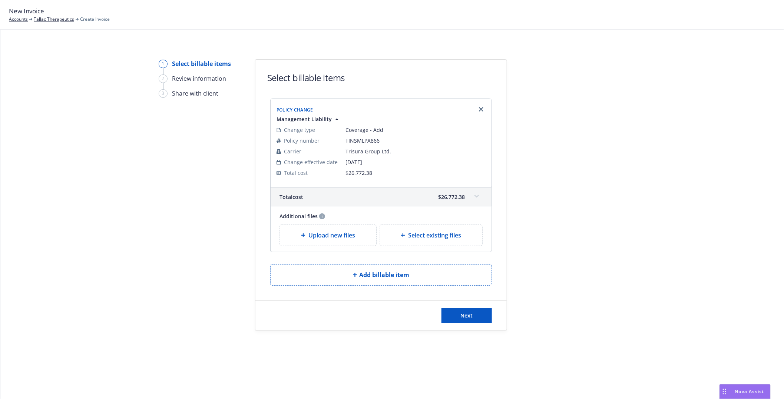
click at [429, 238] on span "Select existing files" at bounding box center [434, 235] width 53 height 9
select select "Invoice - Third Party"
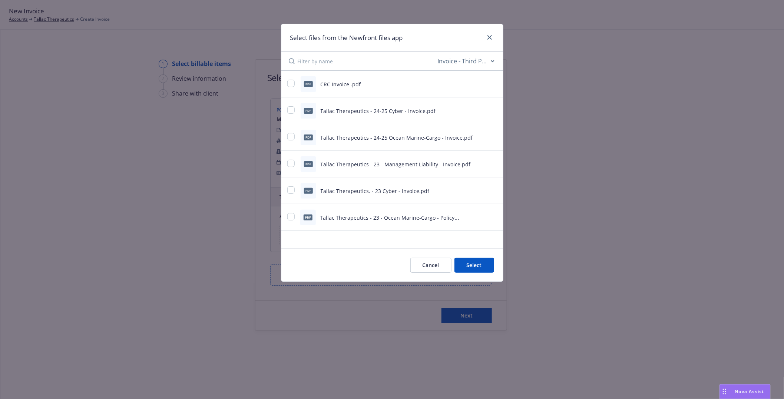
click at [431, 268] on button "Cancel" at bounding box center [430, 265] width 41 height 15
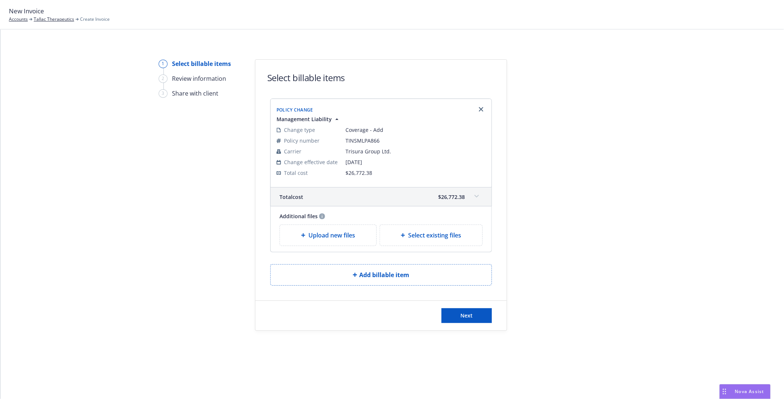
click at [441, 231] on div "Select existing files" at bounding box center [431, 235] width 103 height 21
select select "Invoice - Third Party"
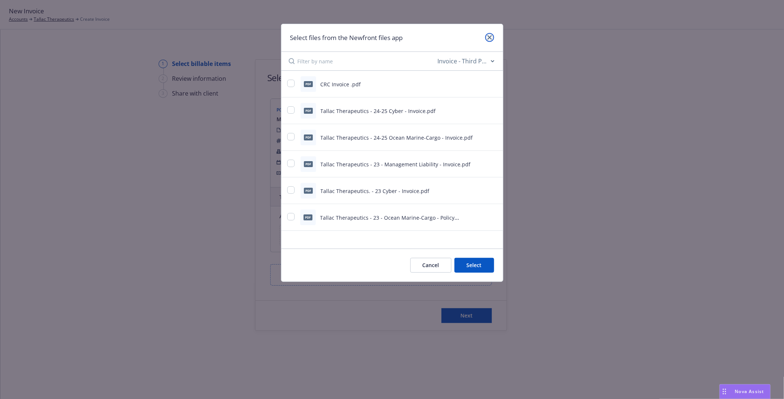
click at [491, 35] on link "close" at bounding box center [489, 37] width 9 height 9
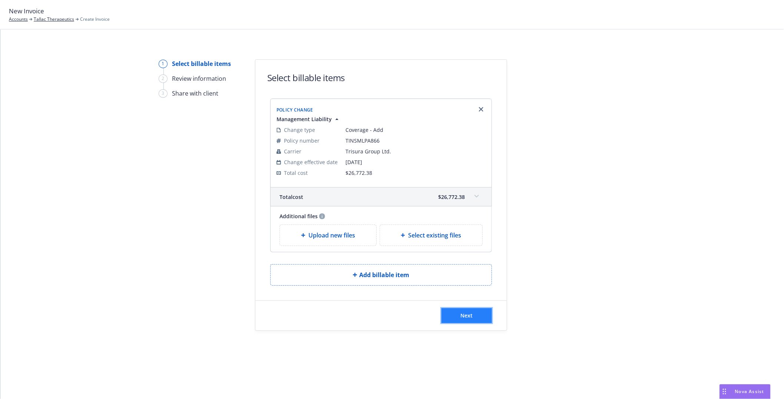
click at [475, 309] on button "Next" at bounding box center [466, 315] width 50 height 15
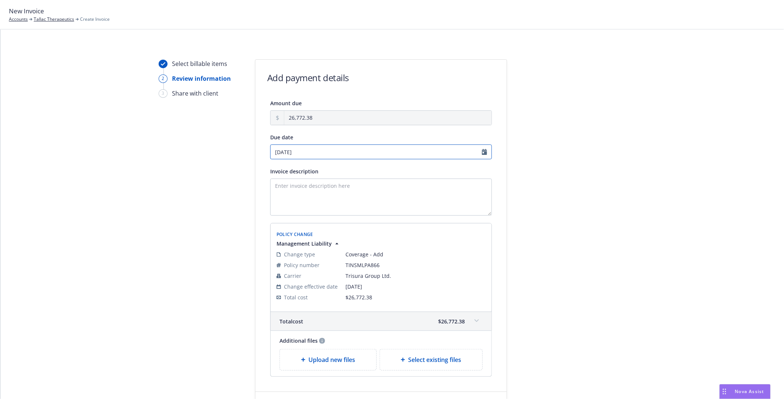
click at [353, 155] on input "08/16/2025" at bounding box center [381, 152] width 222 height 15
select select "August"
select select "2025"
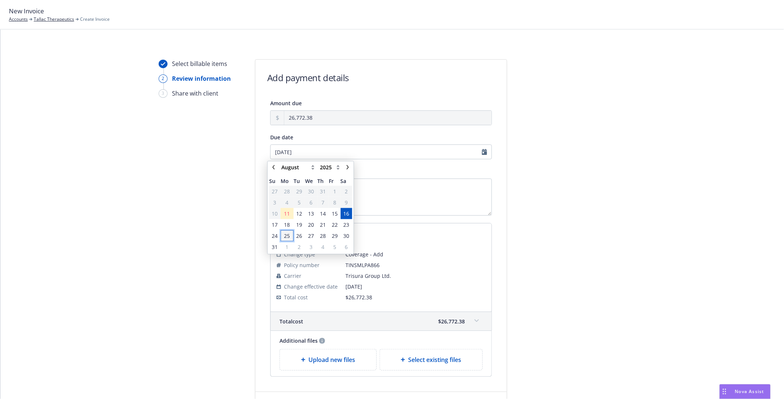
click at [287, 232] on span "25" at bounding box center [287, 236] width 6 height 8
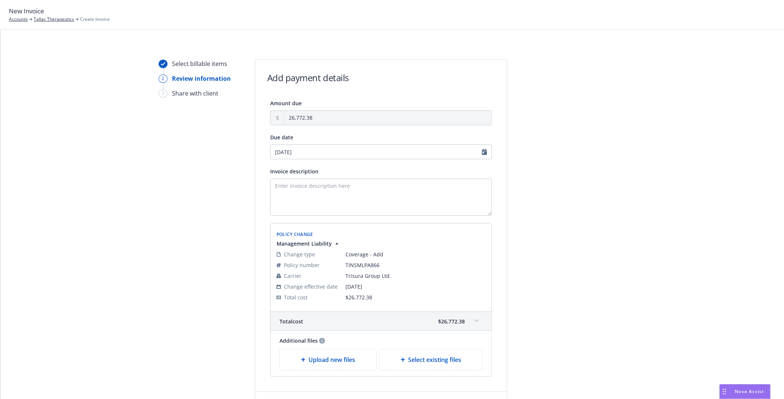
type input "08/25/2025"
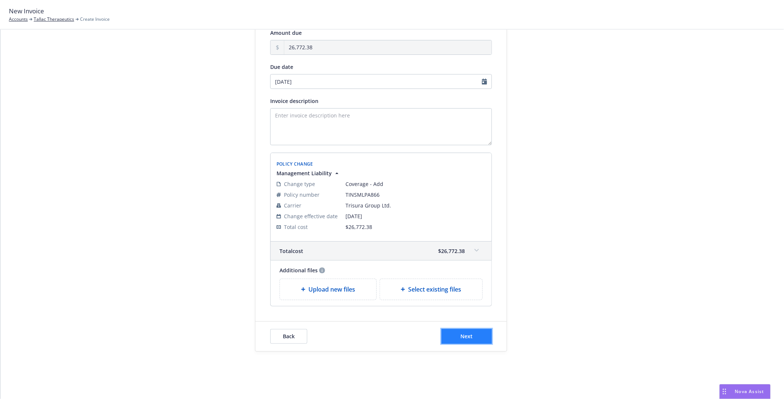
click at [475, 335] on button "Next" at bounding box center [466, 336] width 50 height 15
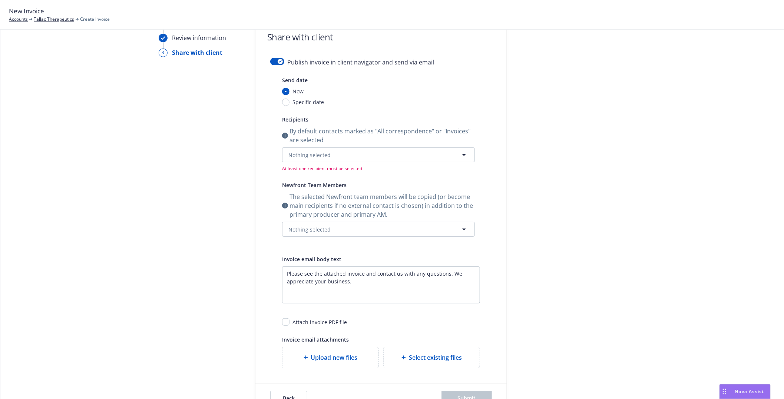
scroll to position [0, 0]
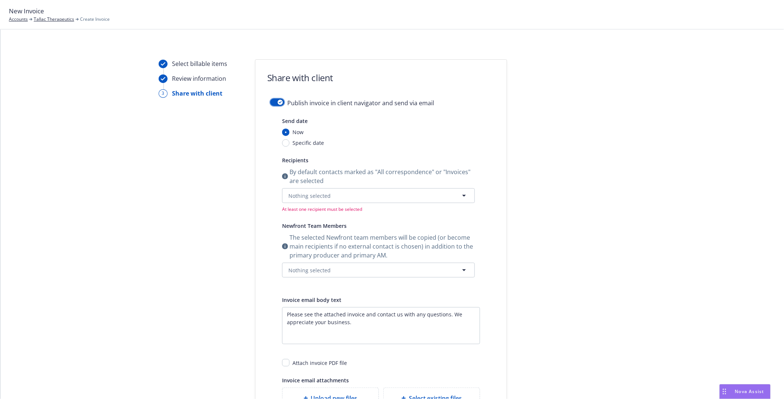
click at [281, 102] on button "button" at bounding box center [277, 102] width 14 height 7
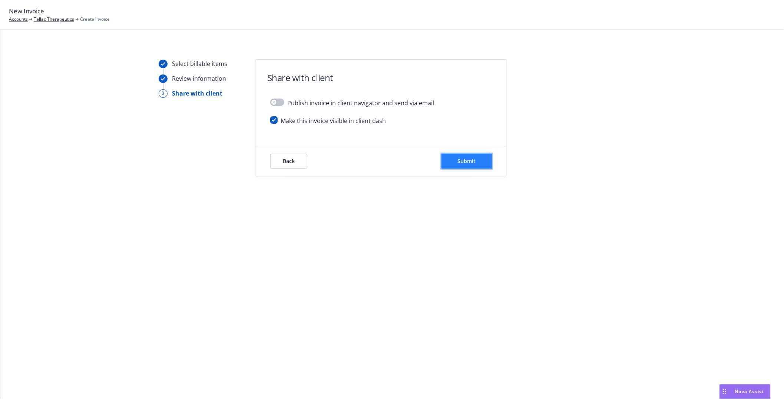
click at [461, 163] on span "Submit" at bounding box center [467, 161] width 18 height 7
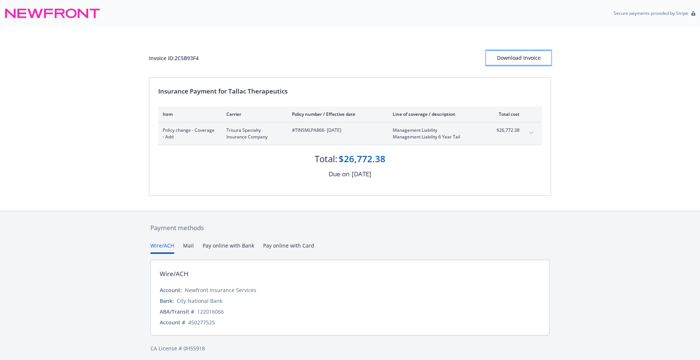
click at [510, 55] on div "Download Invoice" at bounding box center [518, 58] width 65 height 14
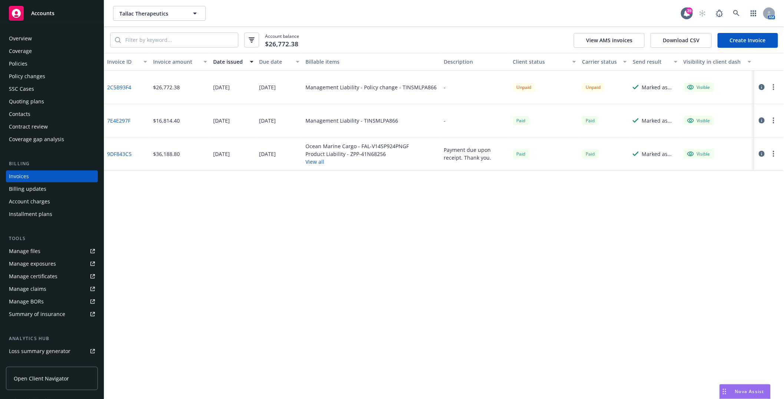
click at [28, 60] on div "Policies" at bounding box center [52, 64] width 86 height 12
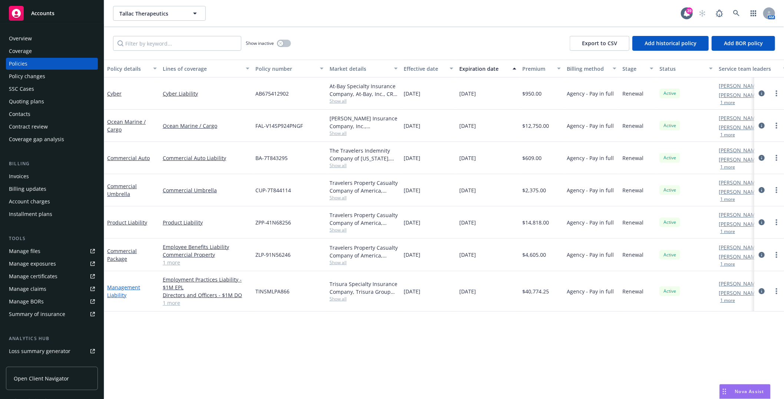
click at [120, 285] on link "Management Liability" at bounding box center [123, 291] width 33 height 15
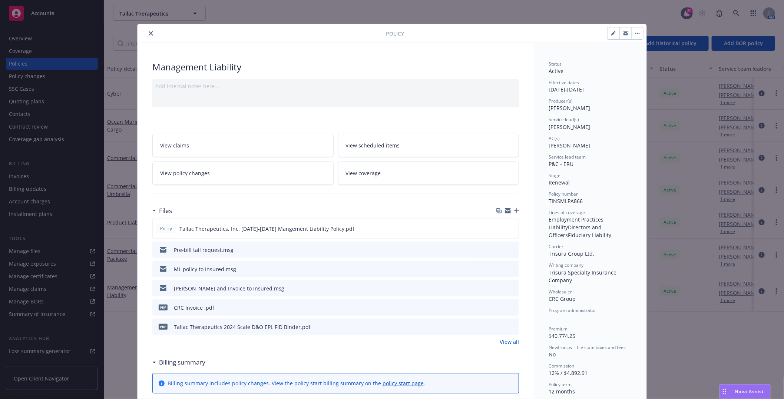
click at [514, 213] on icon "button" at bounding box center [516, 210] width 5 height 5
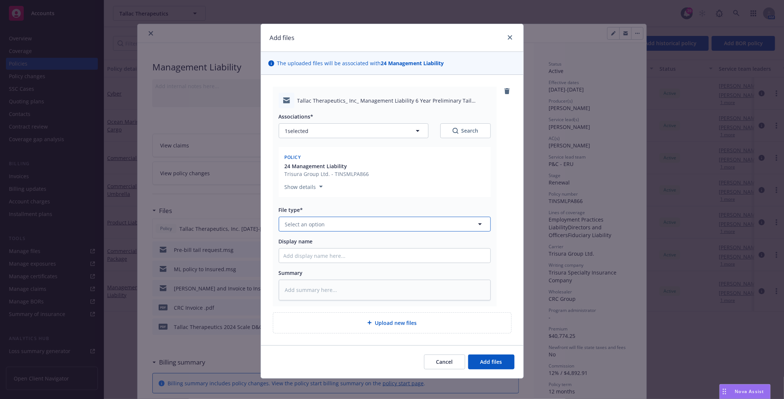
click at [306, 219] on button "Select an option" at bounding box center [385, 224] width 212 height 15
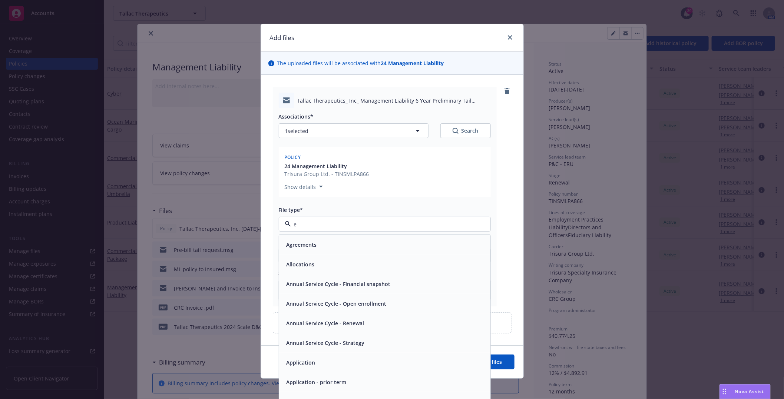
type input "em"
click at [305, 258] on div "Email" at bounding box center [384, 265] width 211 height 20
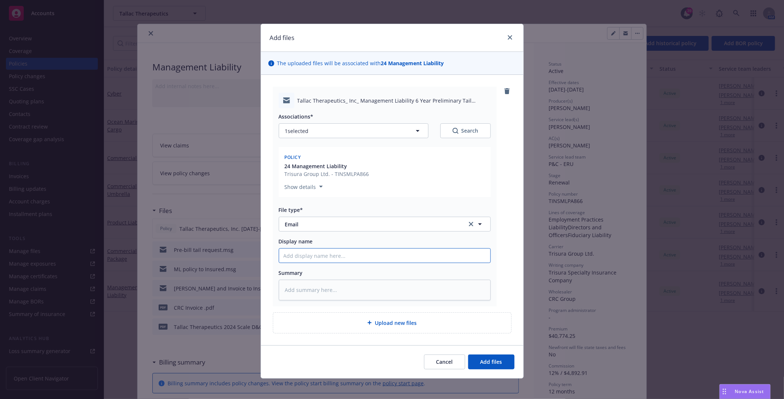
click at [302, 251] on input "Display name" at bounding box center [384, 256] width 211 height 14
type textarea "x"
type input "P"
type textarea "x"
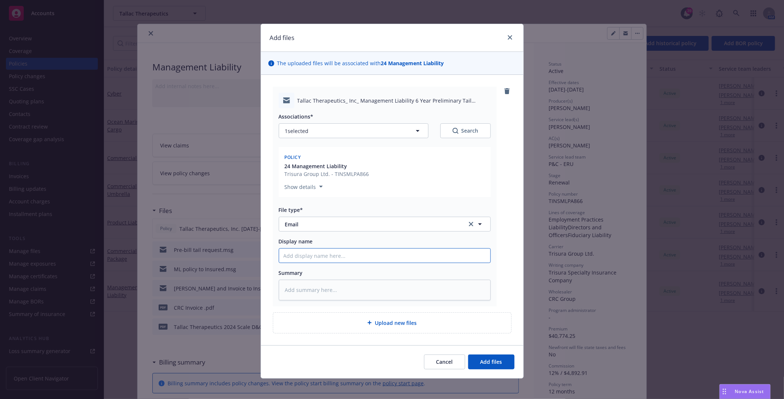
type input "P"
type textarea "x"
type input "Pr"
type textarea "x"
type input "Pre"
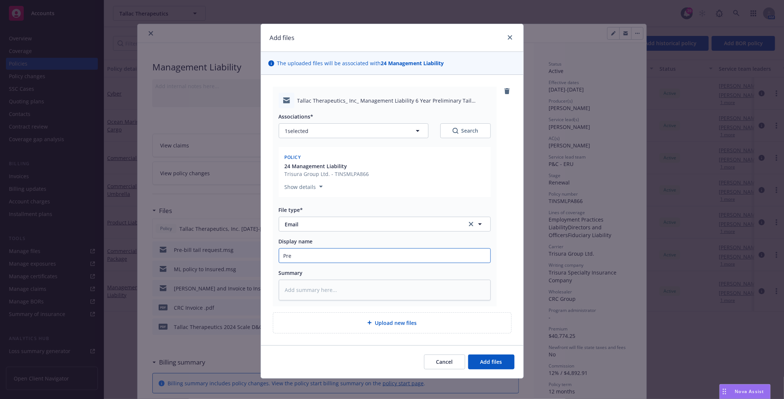
type textarea "x"
type input "Prel"
type textarea "x"
type input "Preli"
type textarea "x"
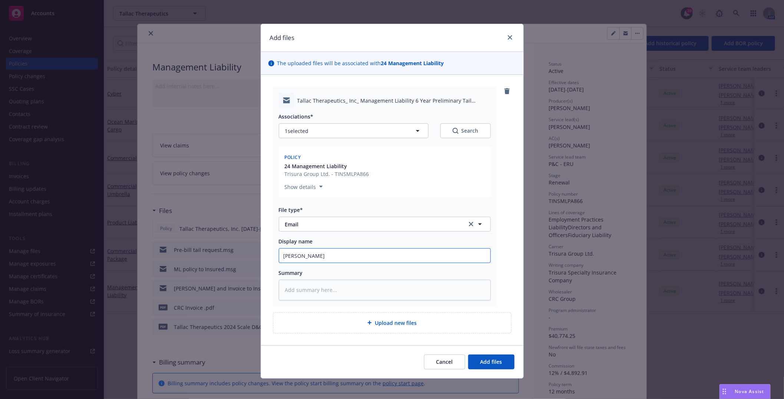
type input "Prelim"
type textarea "x"
type input "Prelimi"
type textarea "x"
type input "Prelimin"
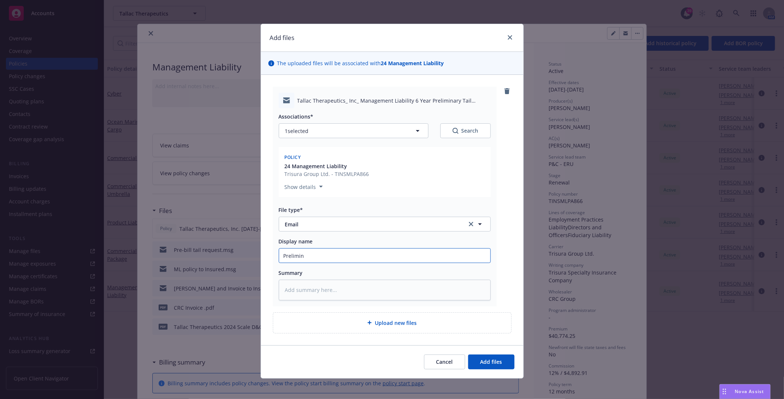
type textarea "x"
type input "Prelimina"
type textarea "x"
type input "Preliminar"
type textarea "x"
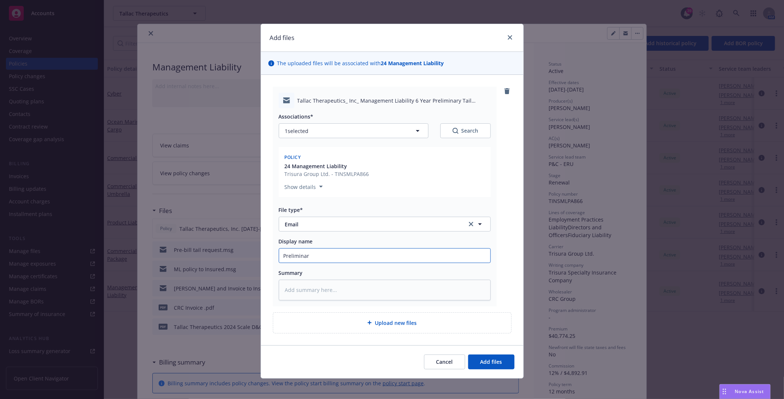
type input "Preliminary"
type textarea "x"
type input "Preliminary"
type textarea "x"
type input "Preliminary M"
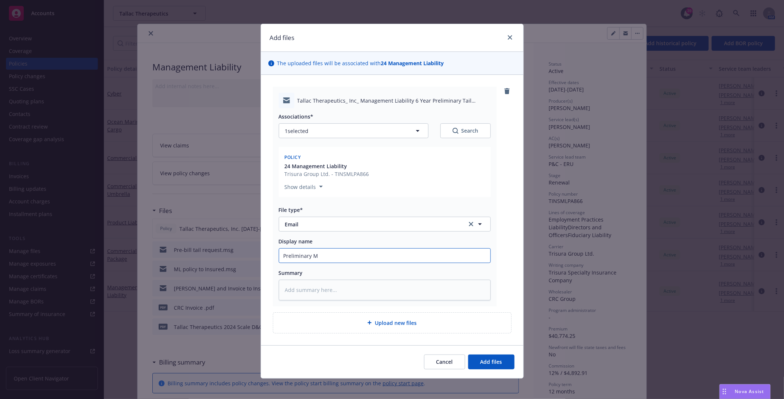
type textarea "x"
type input "Preliminary ML"
type textarea "x"
type input "Preliminary ML"
type textarea "x"
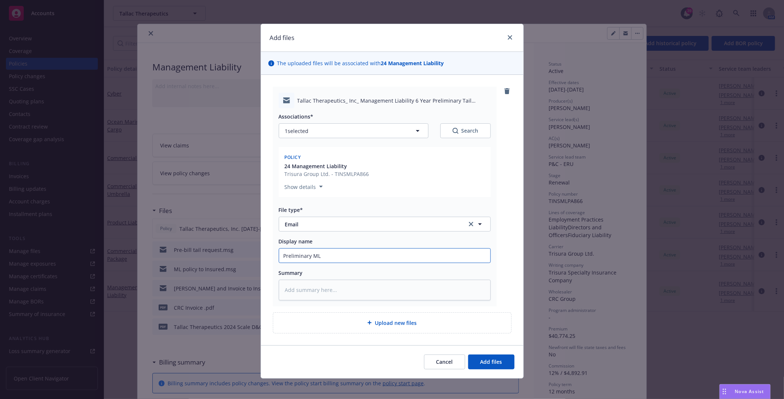
type input "Preliminary ML 6"
type textarea "x"
type input "Preliminary ML 6Y"
type textarea "x"
type input "Preliminary ML 6"
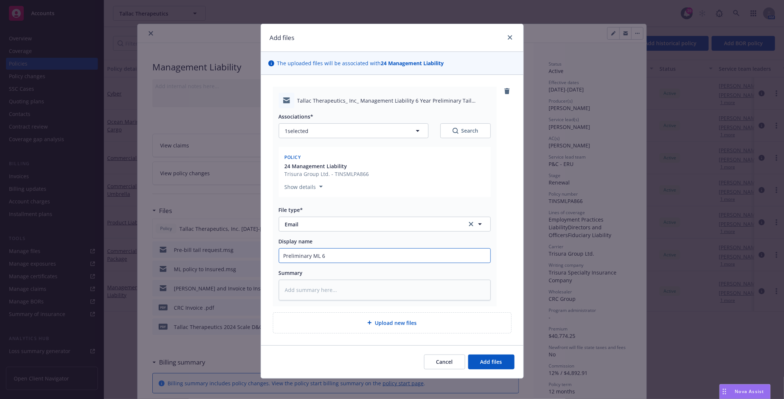
type textarea "x"
type input "Preliminary ML 6"
type textarea "x"
type input "Preliminary ML 6 Y"
type textarea "x"
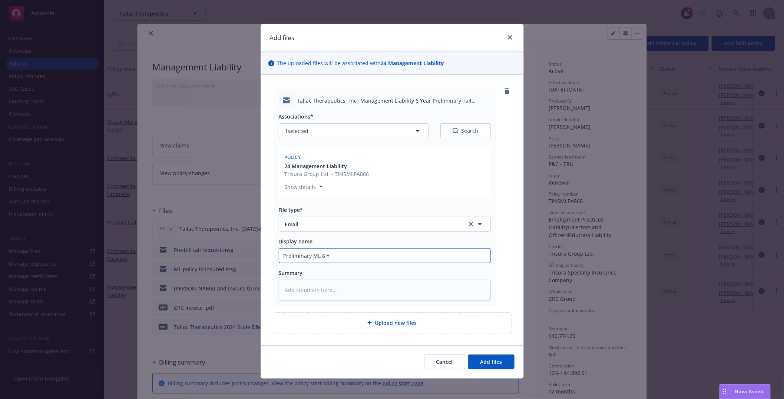
type input "Preliminary ML 6 Ye"
type textarea "x"
type input "Preliminary ML 6 Year"
type textarea "x"
type input "Preliminary ML 6 Year"
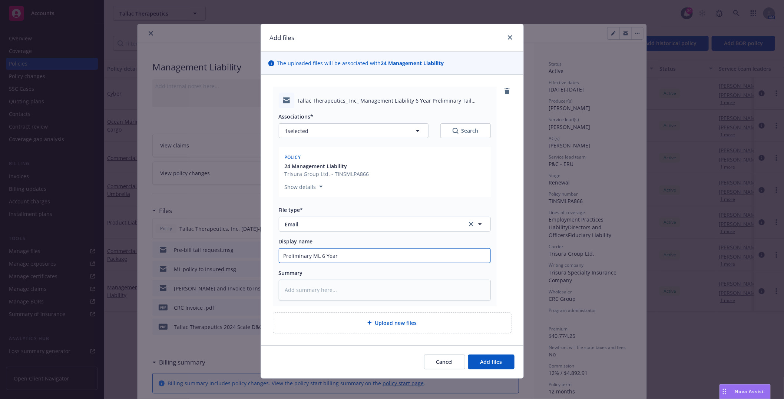
type textarea "x"
type input "Preliminary ML 6 Year t"
type textarea "x"
type input "Preliminary ML 6 Year"
type textarea "x"
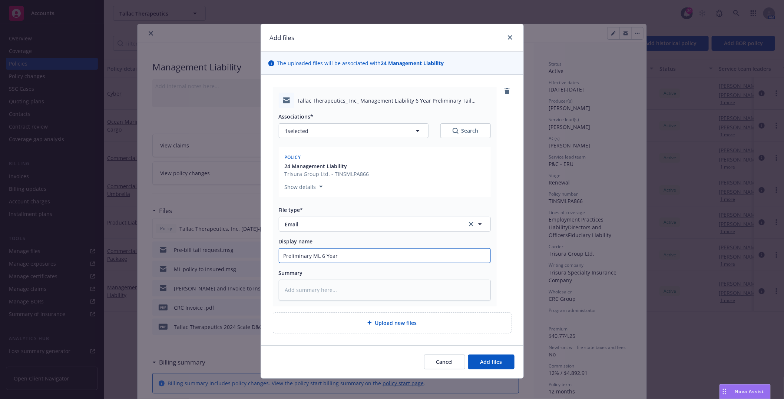
type input "Preliminary ML 6 Year T"
type textarea "x"
type input "Preliminary ML 6 Year Ta"
type textarea "x"
type input "Preliminary ML 6 Year Tai"
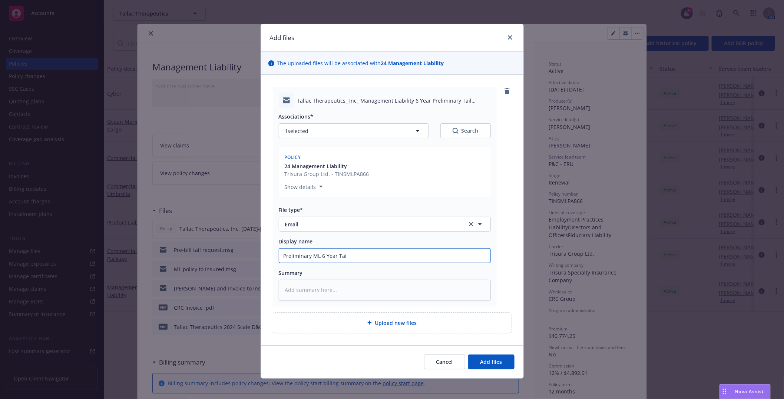
type textarea "x"
type input "Preliminary ML 6 Year Tail"
type textarea "x"
type input "Preliminary ML 6 Year Tail"
type textarea "x"
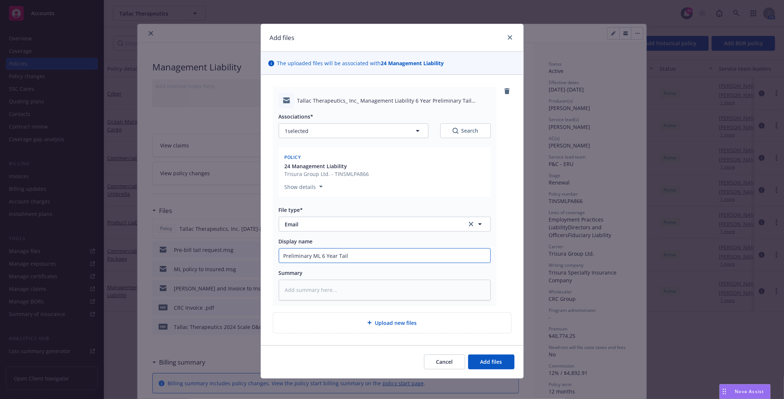
type input "Preliminary ML 6 Year Tail I"
type textarea "x"
type input "Preliminary ML 6 Year Tail In"
type textarea "x"
type input "Preliminary ML 6 Year Tail Inv"
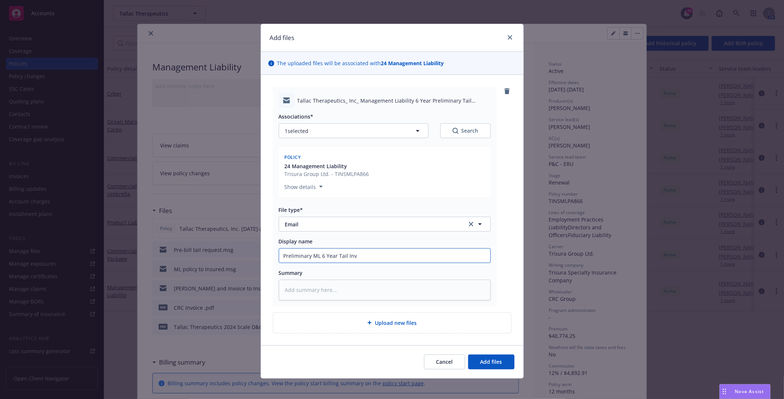
type textarea "x"
type input "Preliminary ML 6 Year Tail Invo"
type textarea "x"
type input "Preliminary ML 6 Year Tail Invoc"
type textarea "x"
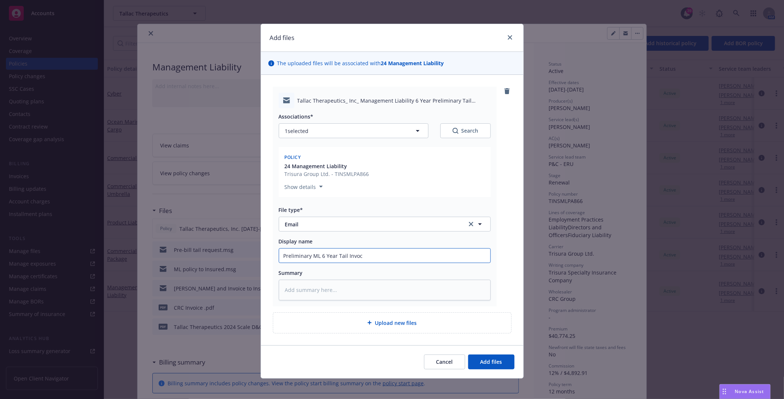
type input "Preliminary ML 6 Year Tail Invoci"
type textarea "x"
type input "Preliminary ML 6 Year Tail Invocie"
type textarea "x"
type input "Preliminary ML 6 Year Tail Invocie"
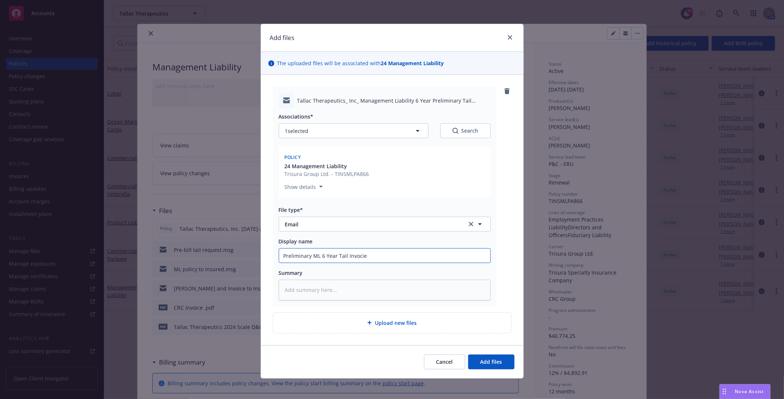
type textarea "x"
type input "Preliminary ML 6 Year Tail Invocie t"
type textarea "x"
type input "Preliminary ML 6 Year Tail Invocie to"
type textarea "x"
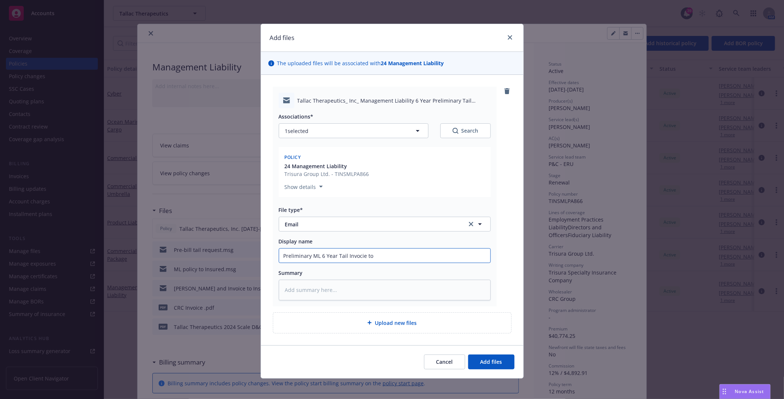
type input "Preliminary ML 6 Year Tail Invocie to"
type textarea "x"
type input "Preliminary ML 6 Year Tail Invocie to"
type textarea "x"
type input "Preliminary ML 6 Year Tail Invocie t"
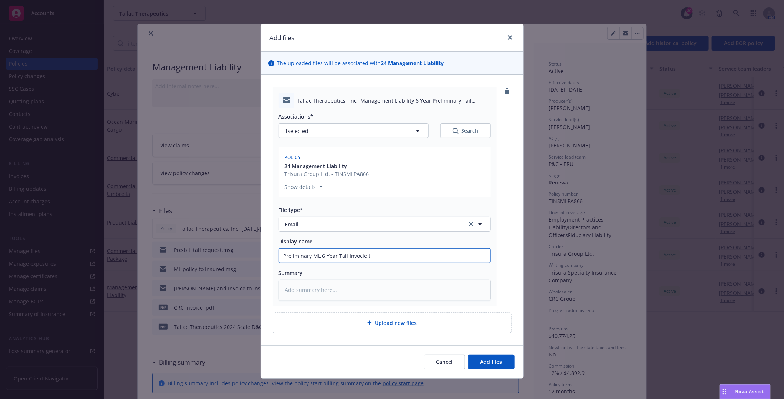
type textarea "x"
type input "Preliminary ML 6 Year Tail Invocie"
type textarea "x"
type input "Preliminary ML 6 Year Tail Invocie"
type textarea "x"
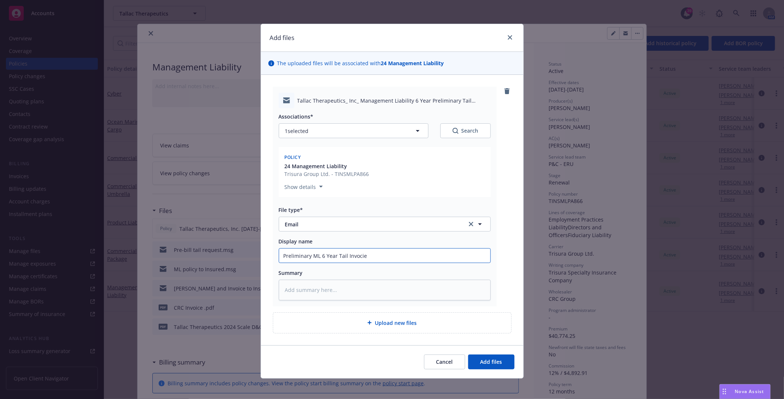
type input "Preliminary ML 6 Year Tail Invoci"
type textarea "x"
type input "Preliminary ML 6 Year Tail Invoc"
type textarea "x"
type input "Preliminary ML 6 Year Tail Invo"
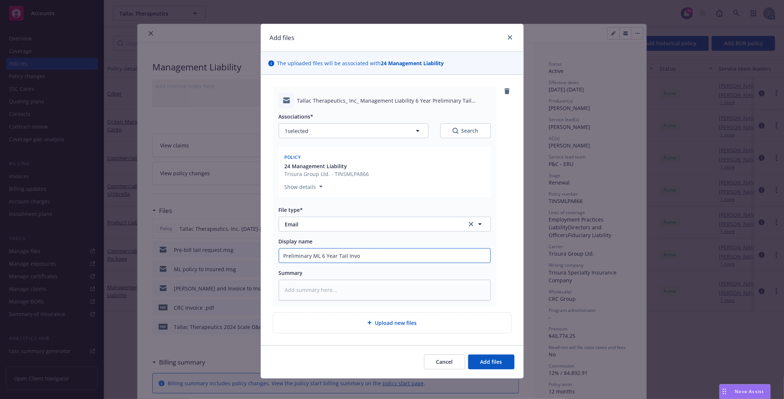
type textarea "x"
type input "Preliminary ML 6 Year Tail Inv"
type textarea "x"
type input "Preliminary ML 6 Year Tail Invo"
type textarea "x"
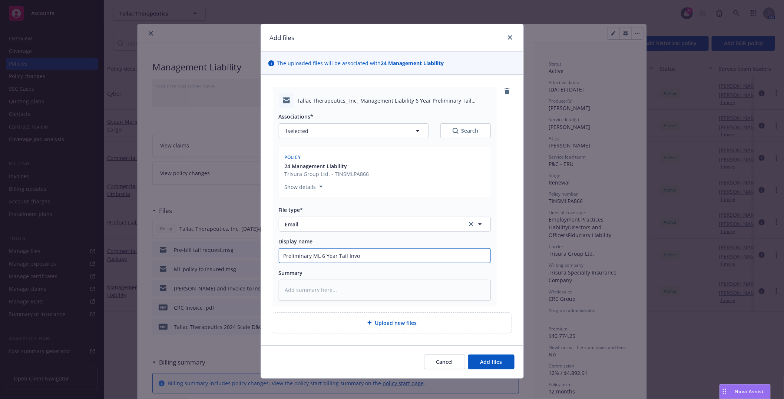
type input "Preliminary ML 6 Year Tail Invoi"
type textarea "x"
type input "Preliminary ML 6 Year Tail Invoic"
type textarea "x"
type input "Preliminary ML 6 Year Tail Invoice"
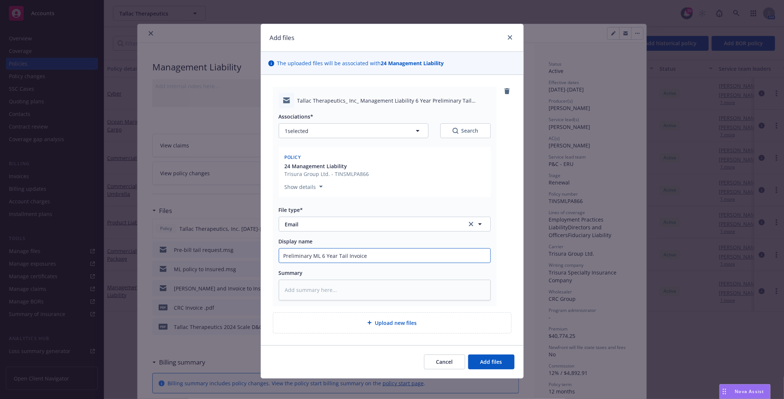
type textarea "x"
type input "Preliminary ML 6 Year Tail Invoice"
type textarea "x"
type input "Preliminary ML 6 Year Tail Invoice t"
type textarea "x"
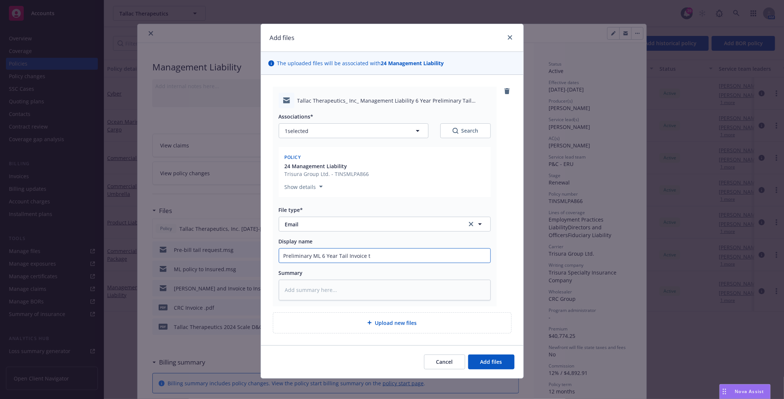
type input "Preliminary ML 6 Year Tail Invoice to"
type textarea "x"
type input "Preliminary ML 6 Year Tail Invoice to"
type textarea "x"
type input "Preliminary ML 6 Year Tail Invoice to I"
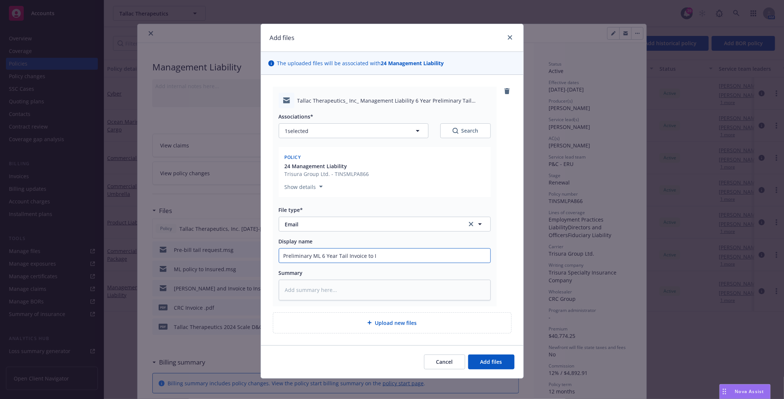
type textarea "x"
type input "Preliminary ML 6 Year Tail Invoice to In"
type textarea "x"
type input "Preliminary ML 6 Year Tail Invoice to Ins"
type textarea "x"
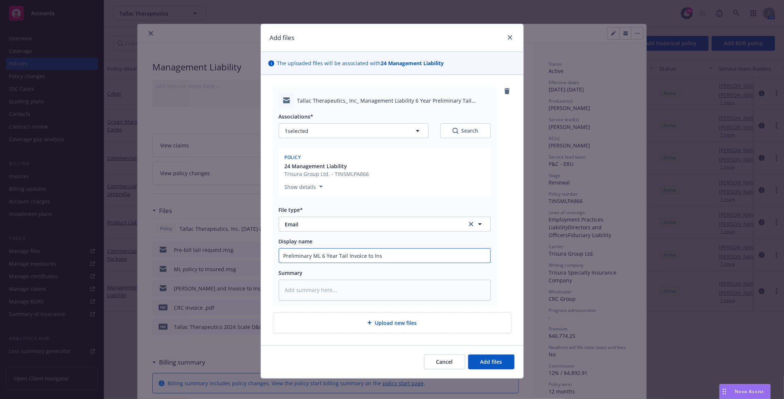
type input "Preliminary ML 6 Year Tail Invoice to Ins."
type textarea "x"
type input "Preliminary ML 6 Year Tail Invoice to Ins.d"
type textarea "x"
type input "Preliminary ML 6 Year Tail Invoice to Ins."
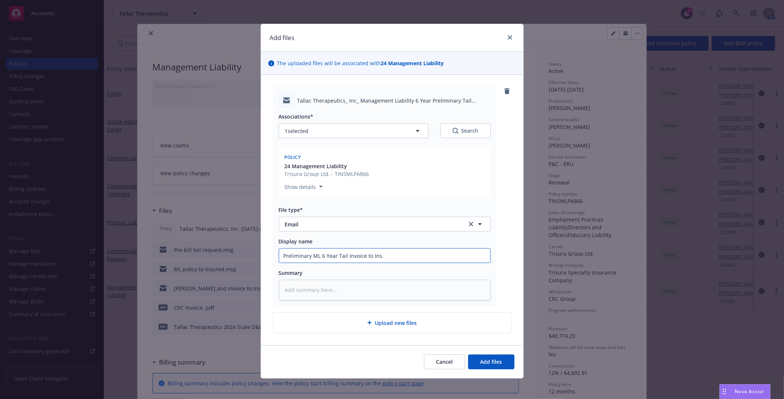
type textarea "x"
type input "Preliminary ML 6 Year Tail Invoice to Ins"
type textarea "x"
type input "Preliminary ML 6 Year Tail Invoice to Insd"
type textarea "x"
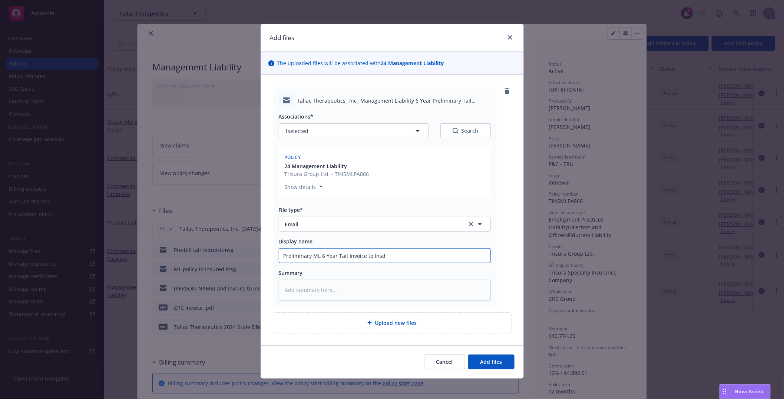
type input "Preliminary ML 6 Year Tail Invoice to Insd."
type textarea "x"
type input "Preliminary ML 6 Year Tail Invoice to Insd."
click at [470, 357] on button "Add files" at bounding box center [491, 362] width 46 height 15
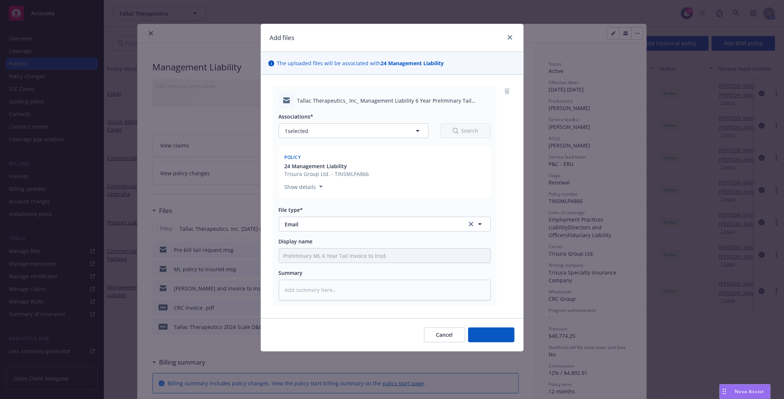
type textarea "x"
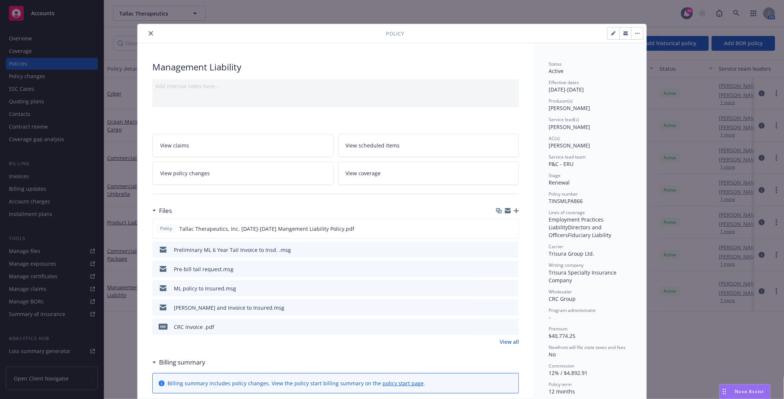
click at [149, 33] on icon "close" at bounding box center [151, 33] width 4 height 4
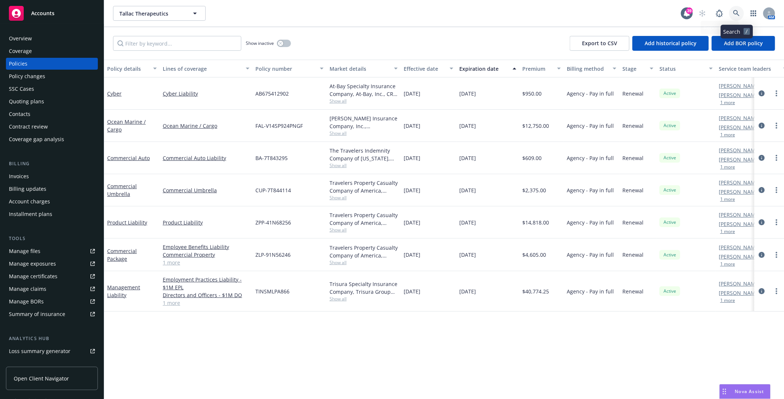
click at [740, 13] on link at bounding box center [736, 13] width 15 height 15
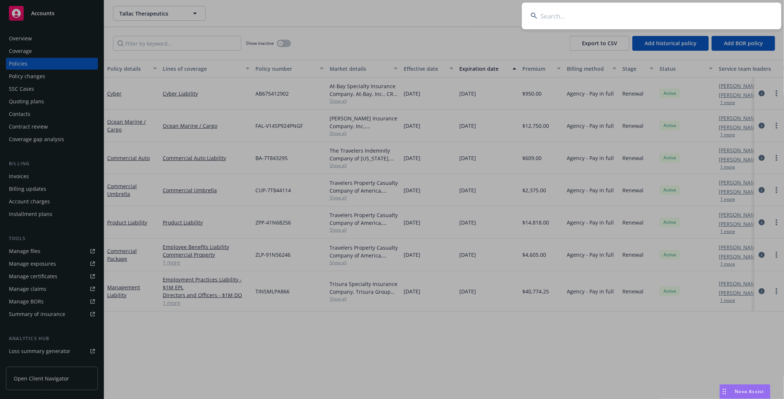
click at [550, 15] on input at bounding box center [651, 16] width 259 height 27
paste input "BrightInsight,"
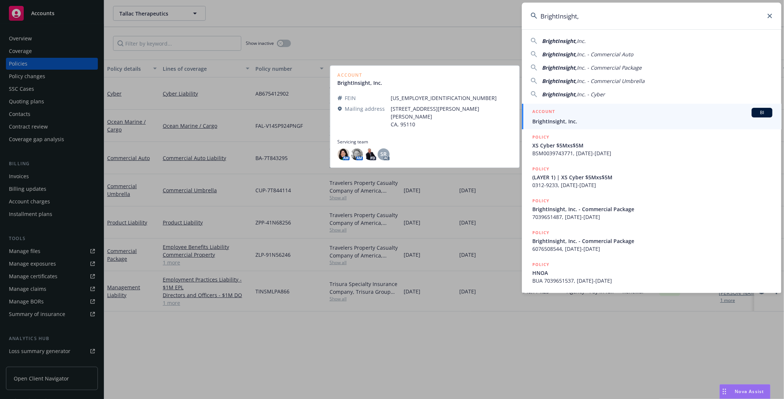
type input "BrightInsight,"
click at [554, 116] on h5 "ACCOUNT" at bounding box center [543, 112] width 23 height 9
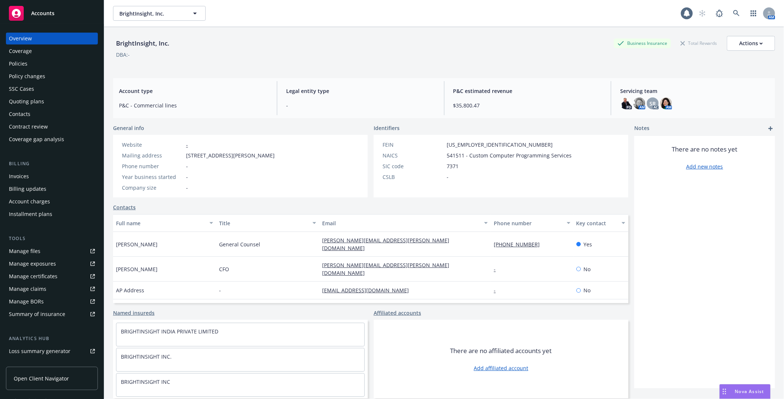
click at [17, 104] on div "Quoting plans" at bounding box center [26, 102] width 35 height 12
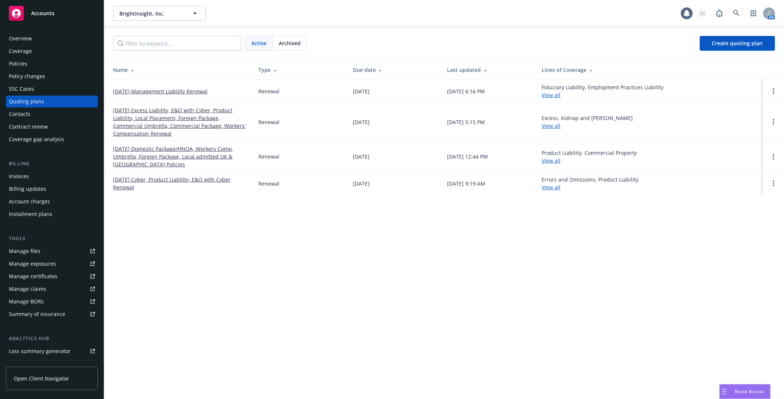
click at [158, 90] on link "10/04/25 Management Liability Renewal" at bounding box center [160, 91] width 95 height 8
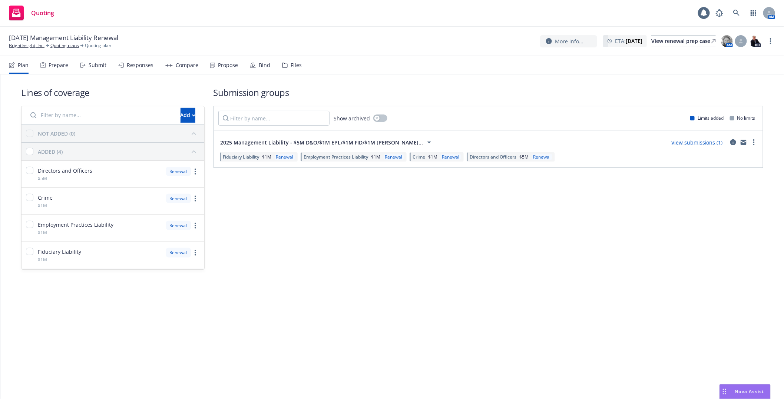
click at [297, 64] on div "Files" at bounding box center [296, 65] width 11 height 6
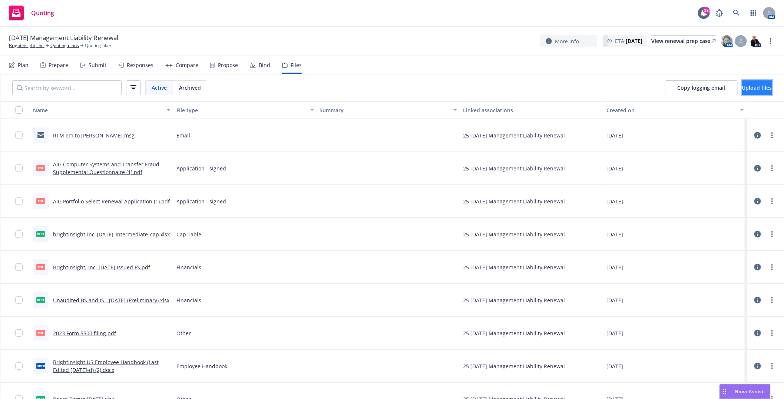
click at [747, 91] on button "Upload files" at bounding box center [757, 87] width 30 height 15
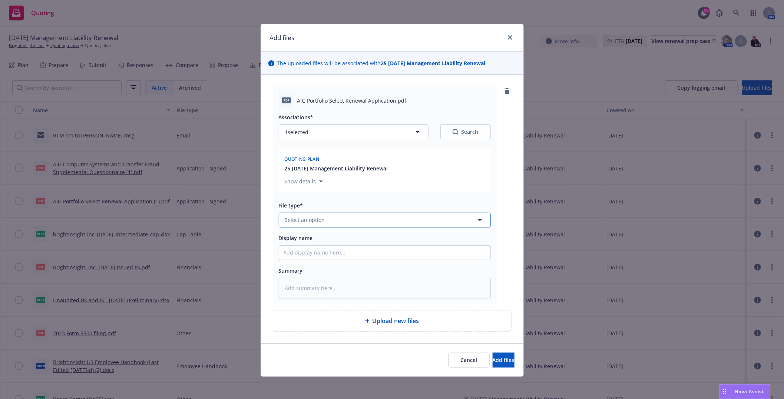
click at [294, 214] on button "Select an option" at bounding box center [385, 220] width 212 height 15
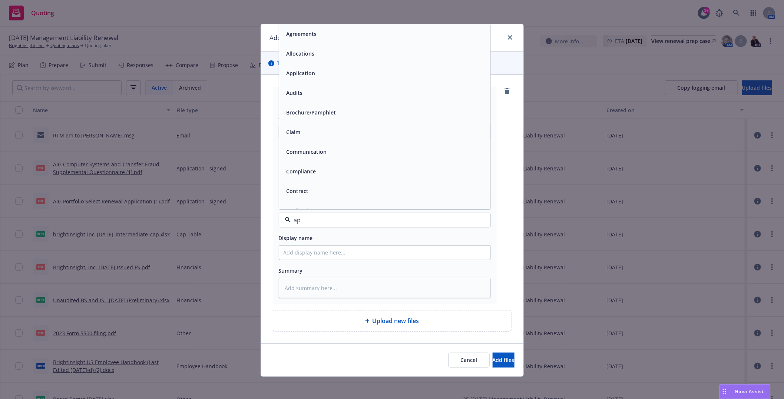
type input "app"
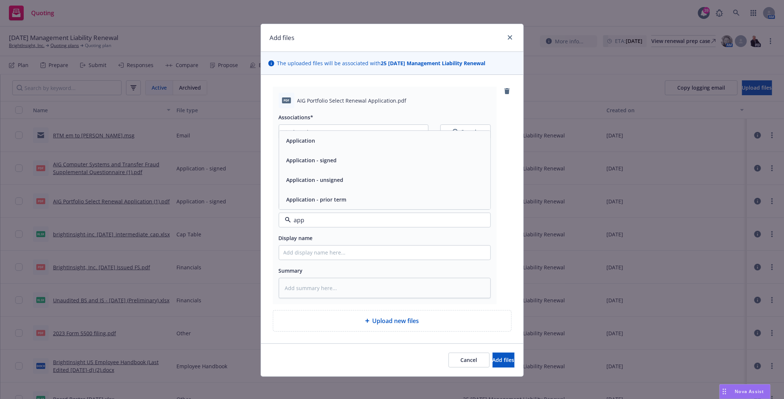
click at [293, 167] on div "Application - signed" at bounding box center [384, 160] width 211 height 20
click at [493, 360] on span "Add files" at bounding box center [504, 360] width 22 height 7
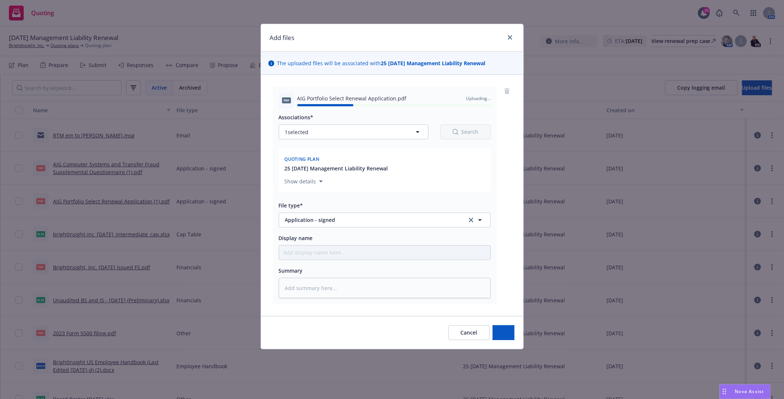
type textarea "x"
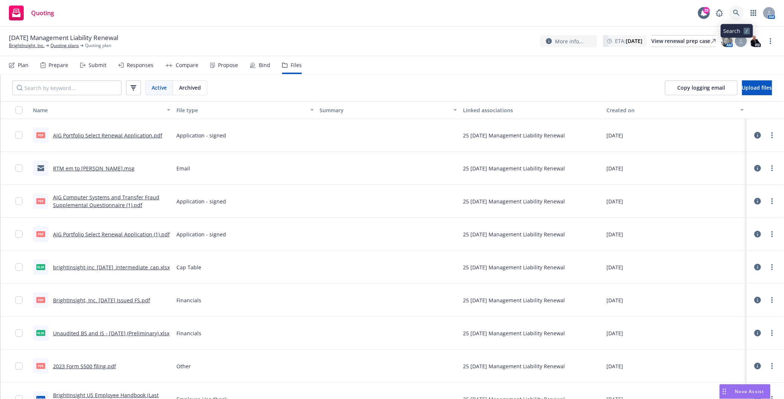
click at [739, 16] on icon at bounding box center [736, 13] width 7 height 7
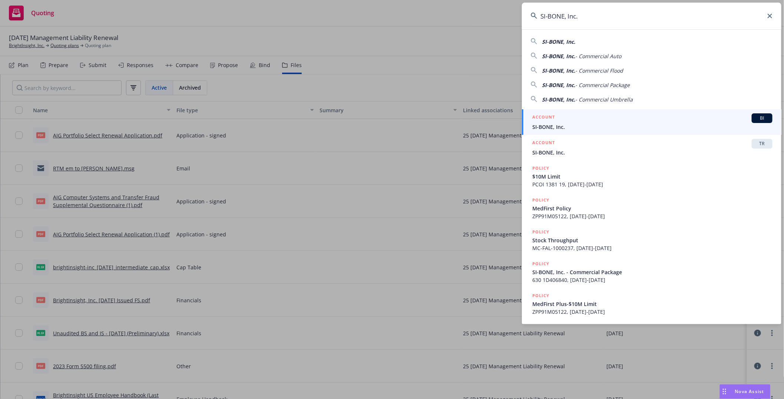
type input "SI-BONE, Inc."
click at [545, 129] on span "SI-BONE, Inc." at bounding box center [652, 127] width 240 height 8
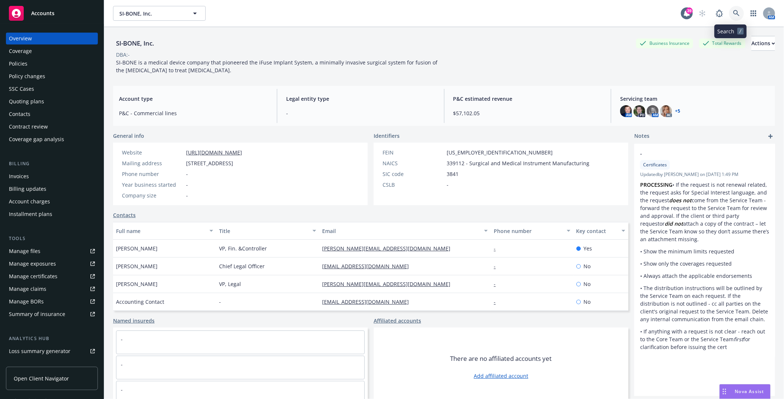
click at [733, 13] on icon at bounding box center [736, 13] width 7 height 7
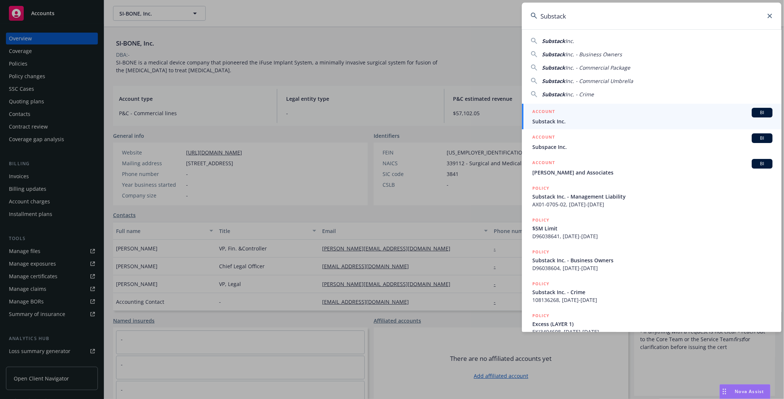
type input "Substack"
click at [551, 120] on span "Substack Inc." at bounding box center [652, 121] width 240 height 8
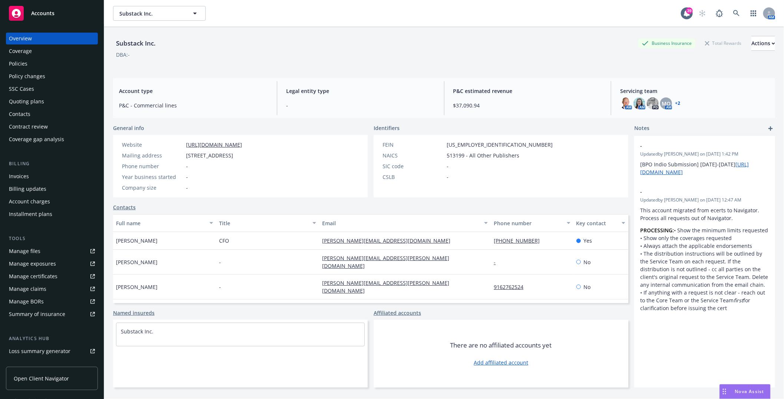
click at [19, 103] on div "Quoting plans" at bounding box center [26, 102] width 35 height 12
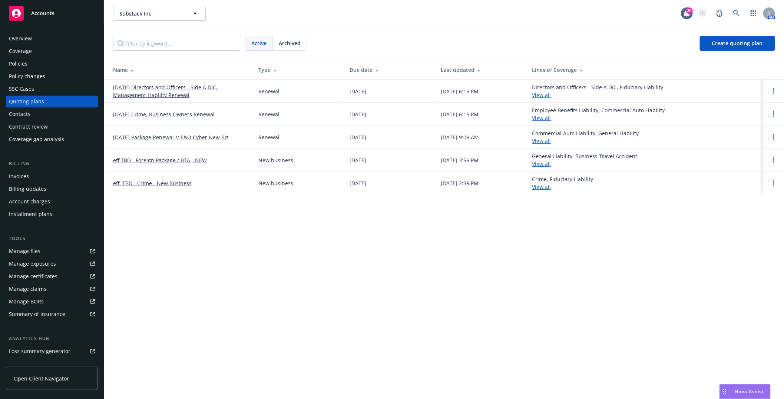
click at [138, 94] on link "[DATE] Directors and Officers - Side A DIC, Management Liability Renewal" at bounding box center [179, 91] width 133 height 16
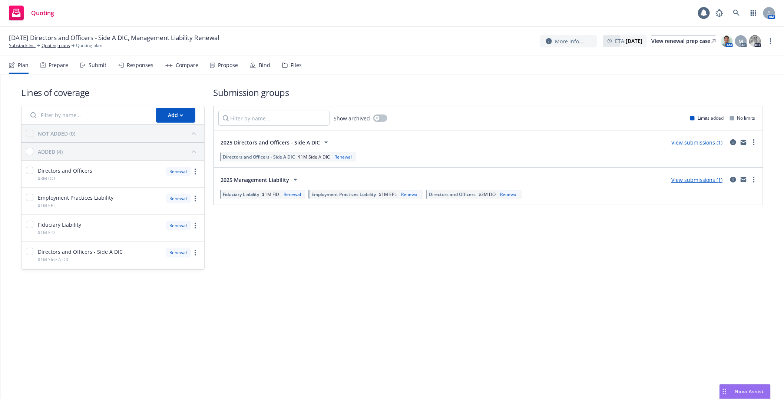
click at [291, 62] on div "Files" at bounding box center [296, 65] width 11 height 6
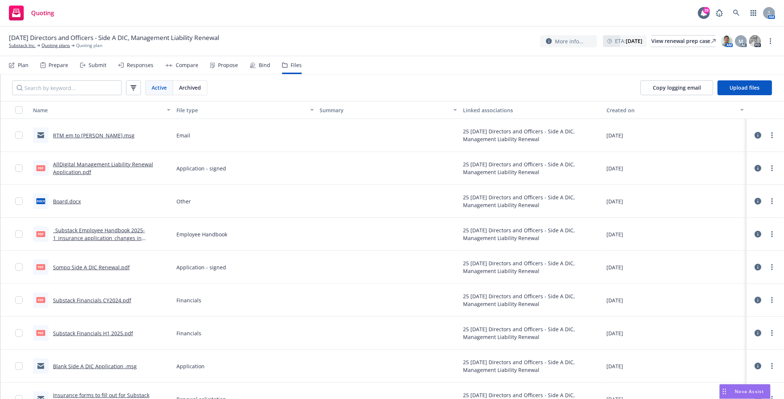
click at [76, 135] on link "RTM em to [PERSON_NAME].msg" at bounding box center [94, 135] width 82 height 7
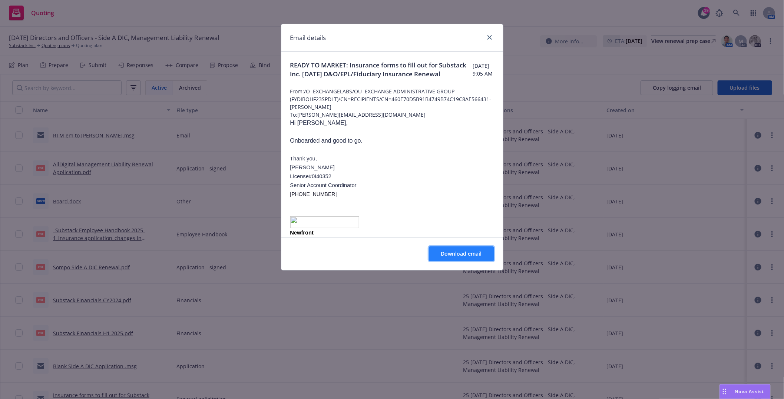
click at [454, 249] on button "Download email" at bounding box center [461, 253] width 65 height 15
